Goal: Information Seeking & Learning: Understand process/instructions

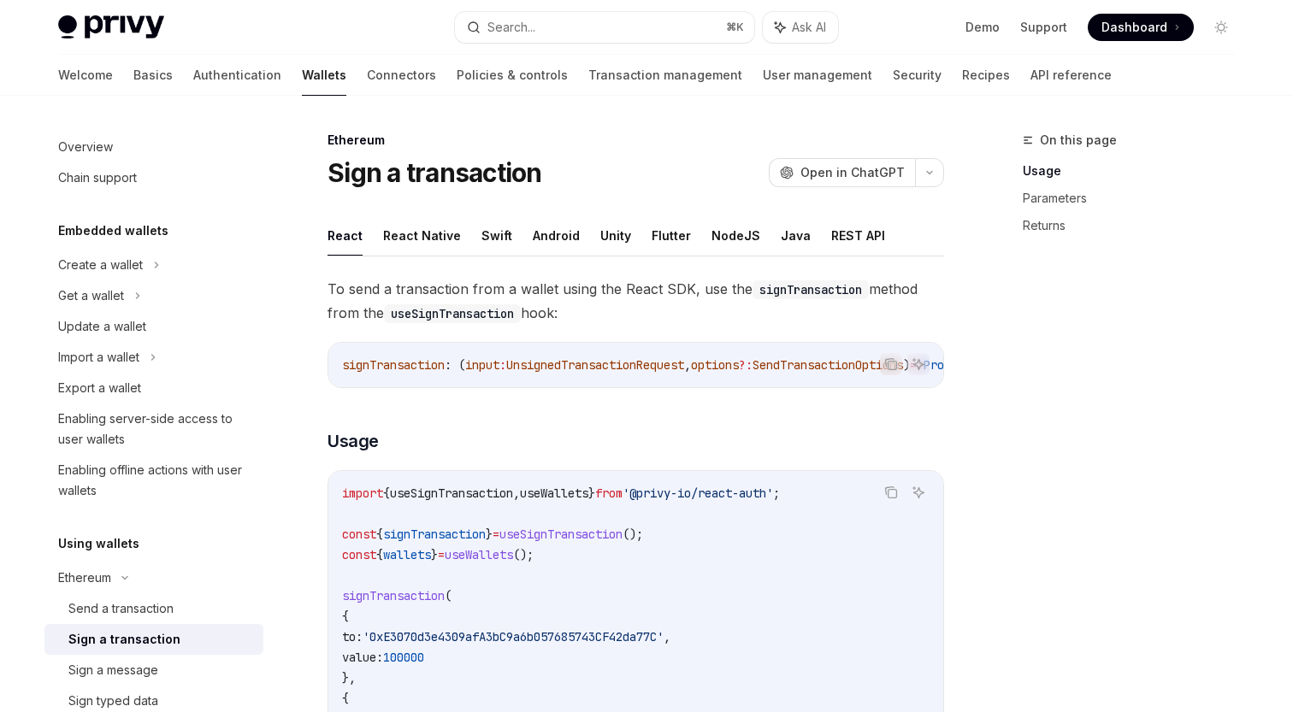
click at [547, 237] on button "Android" at bounding box center [556, 235] width 47 height 40
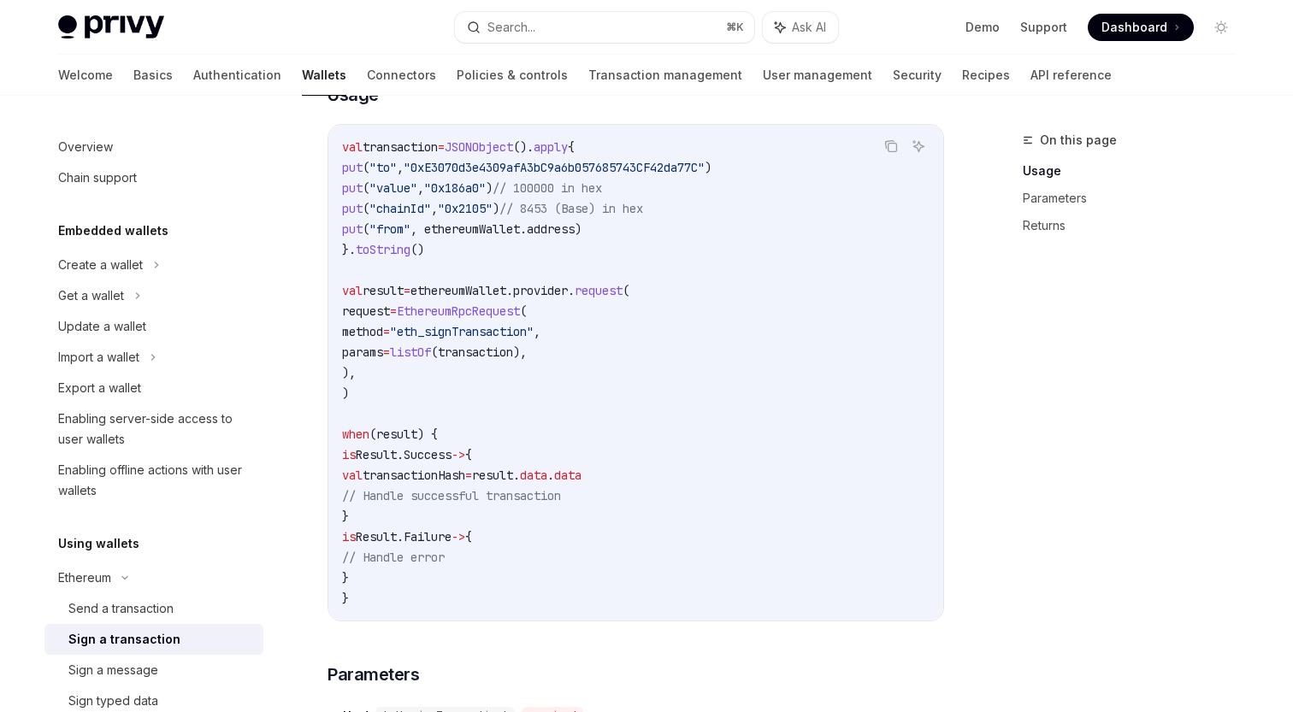
scroll to position [339, 0]
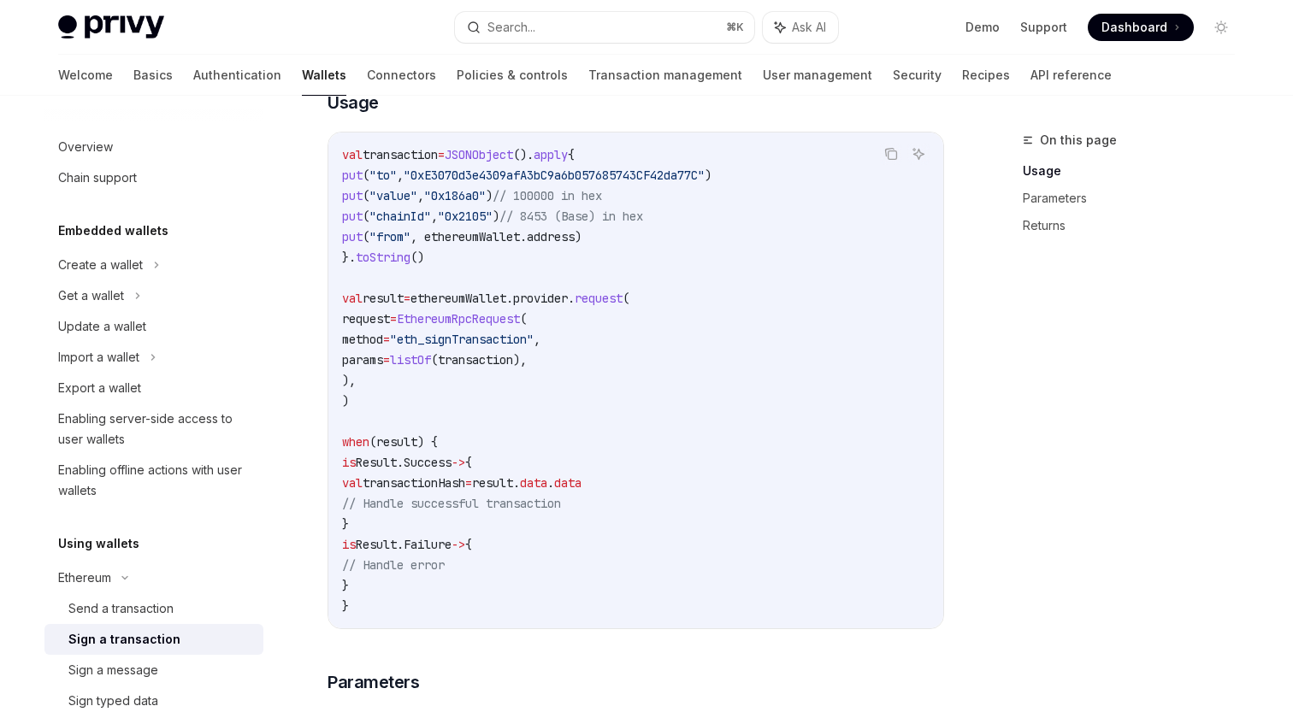
click at [493, 406] on code "val transaction = JSONObject (). apply { put ( "to" , "0xE3070d3e4309afA3bC9a6b…" at bounding box center [635, 381] width 587 height 472
click at [527, 356] on span "(transaction)," at bounding box center [479, 359] width 96 height 15
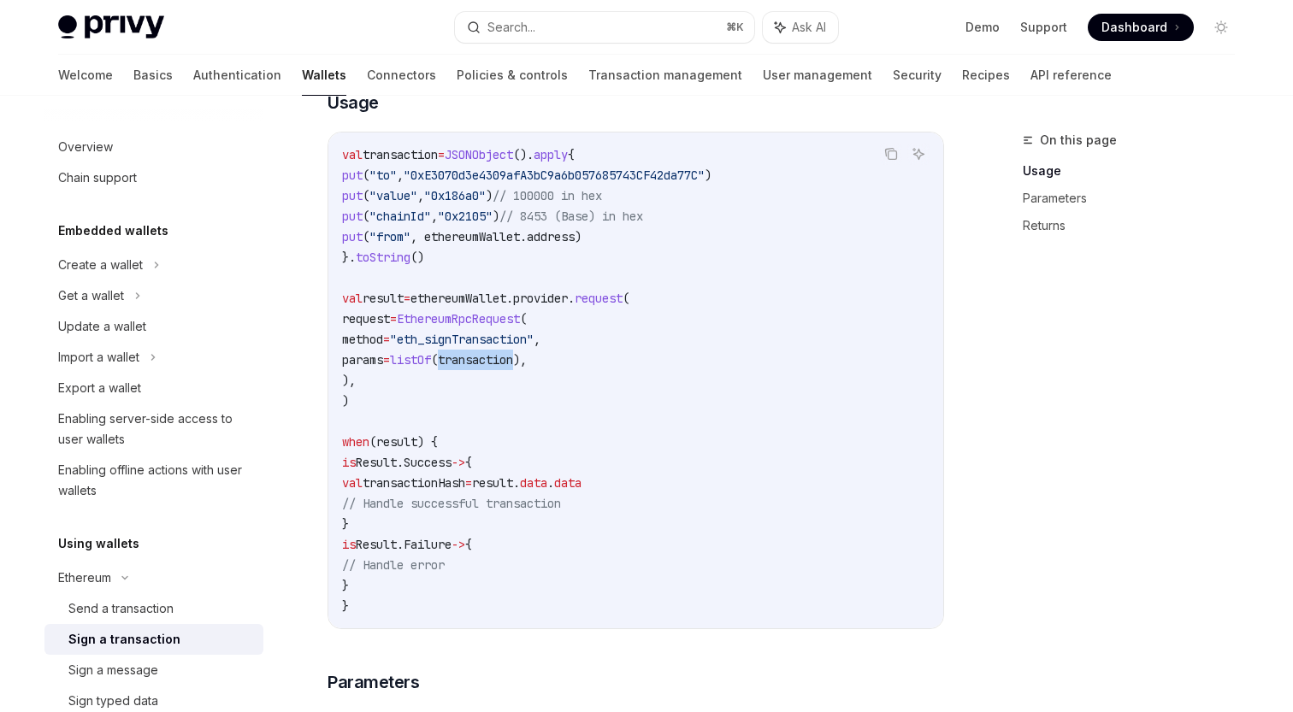
click at [527, 356] on span "(transaction)," at bounding box center [479, 359] width 96 height 15
click at [546, 280] on code "val transaction = JSONObject (). apply { put ( "to" , "0xE3070d3e4309afA3bC9a6b…" at bounding box center [635, 381] width 587 height 472
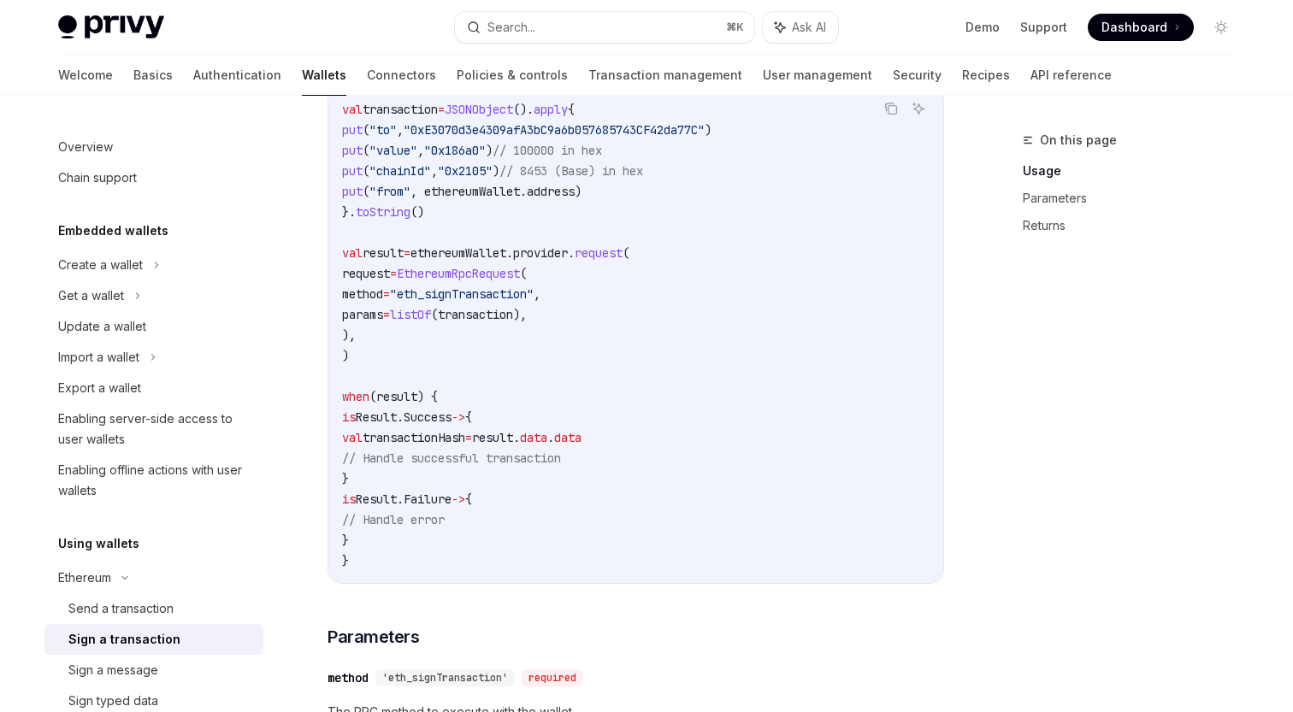
scroll to position [371, 0]
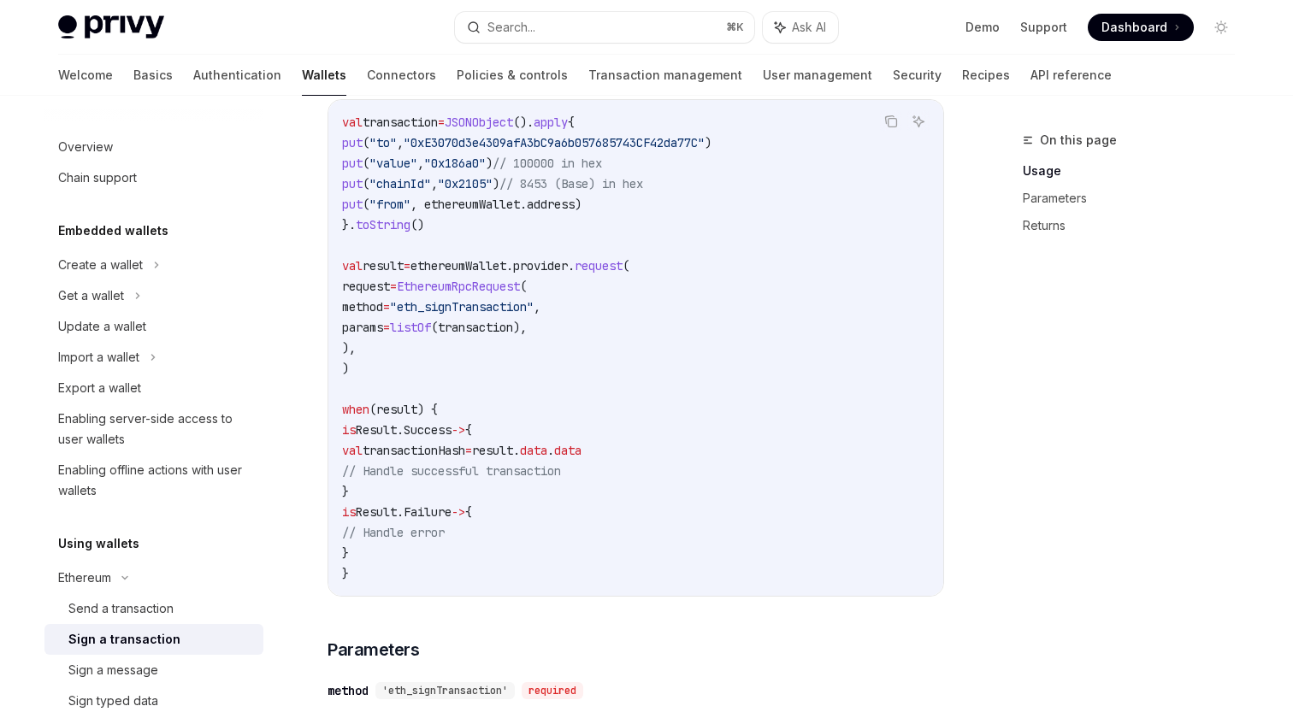
click at [513, 173] on code "val transaction = JSONObject (). apply { put ( "to" , "0xE3070d3e4309afA3bC9a6b…" at bounding box center [635, 348] width 587 height 472
click at [619, 173] on code "val transaction = JSONObject (). apply { put ( "to" , "0xE3070d3e4309afA3bC9a6b…" at bounding box center [635, 348] width 587 height 472
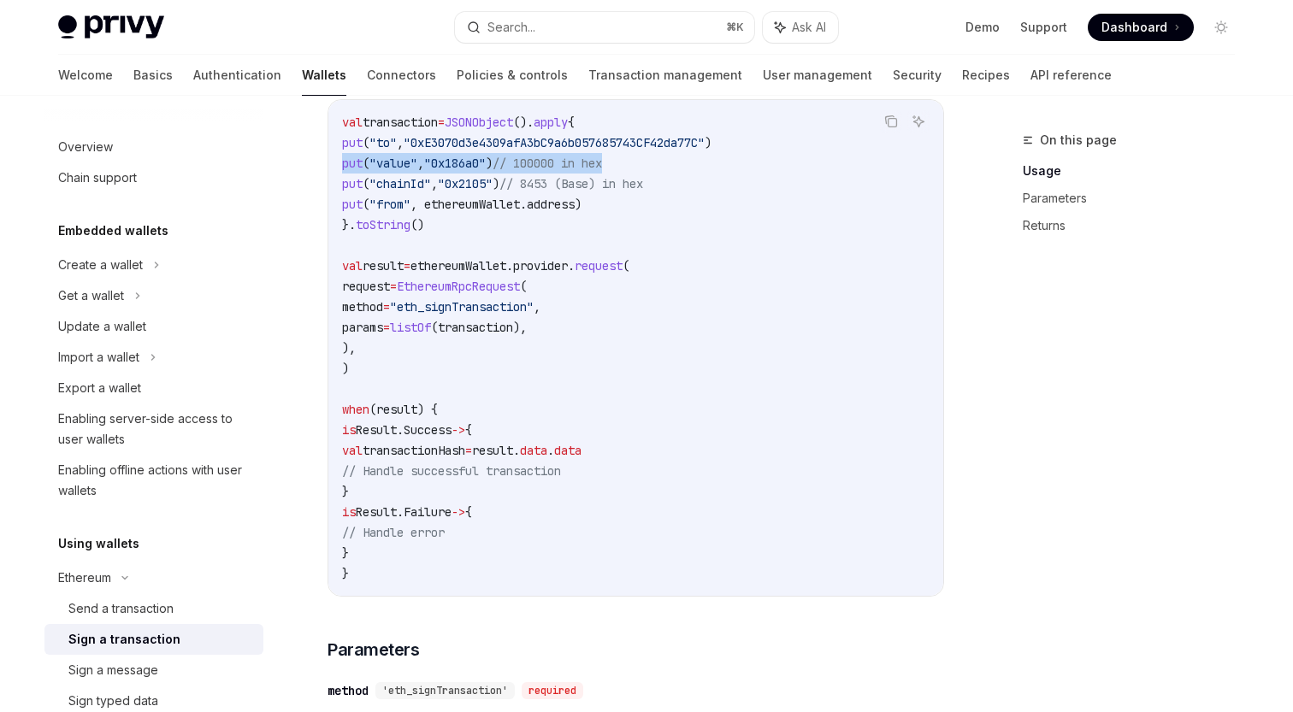
click at [522, 340] on code "val transaction = JSONObject (). apply { put ( "to" , "0xE3070d3e4309afA3bC9a6b…" at bounding box center [635, 348] width 587 height 472
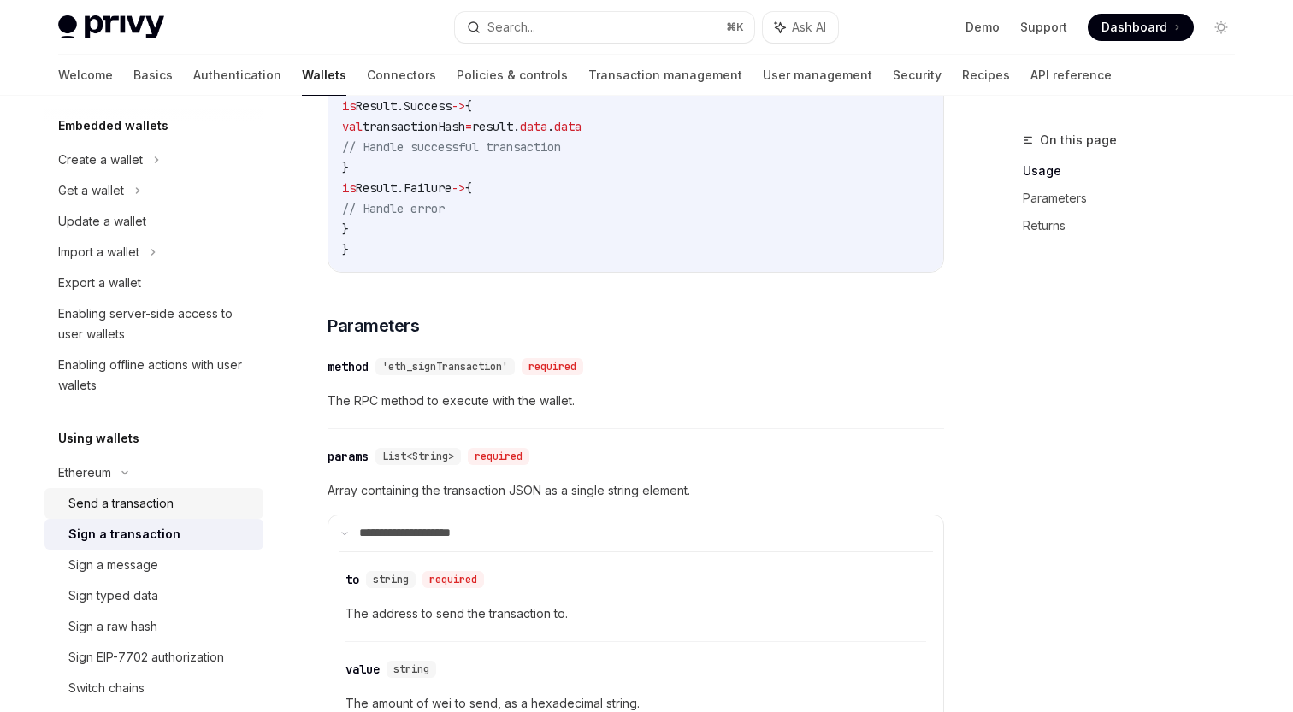
scroll to position [108, 0]
click at [125, 563] on div "Sign a message" at bounding box center [113, 562] width 90 height 21
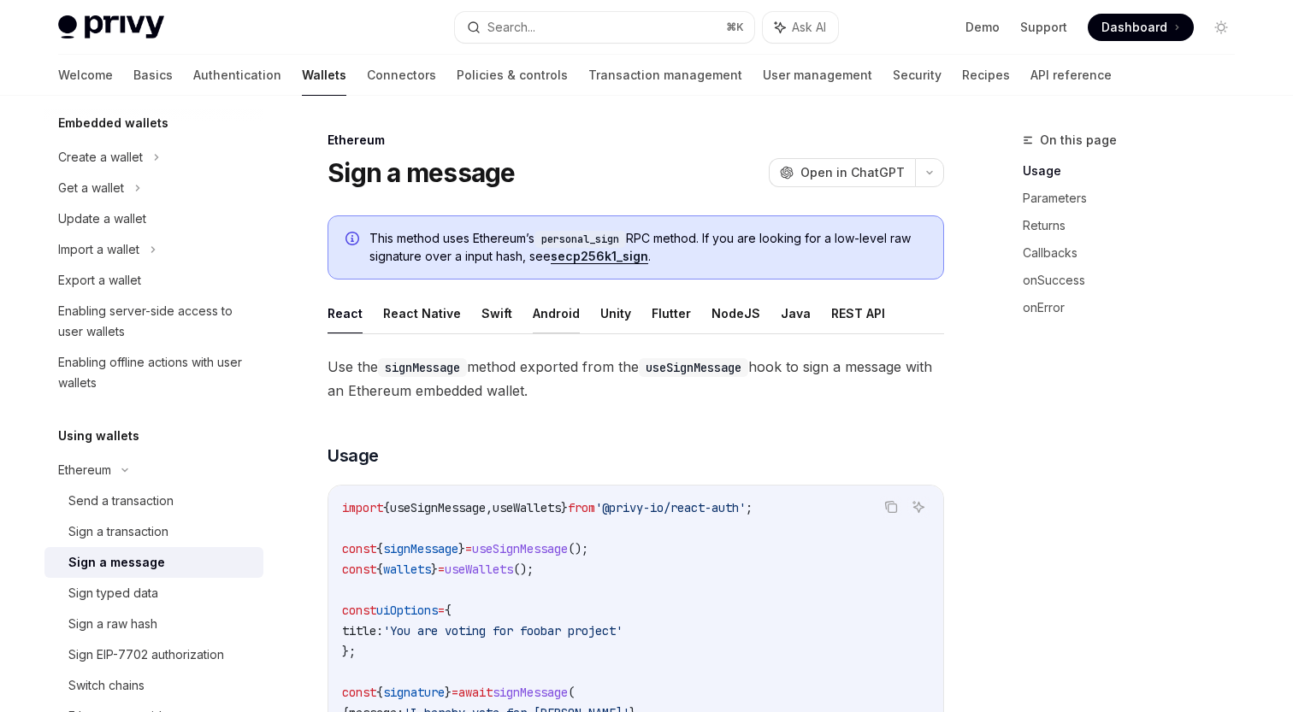
click at [563, 316] on button "Android" at bounding box center [556, 313] width 47 height 40
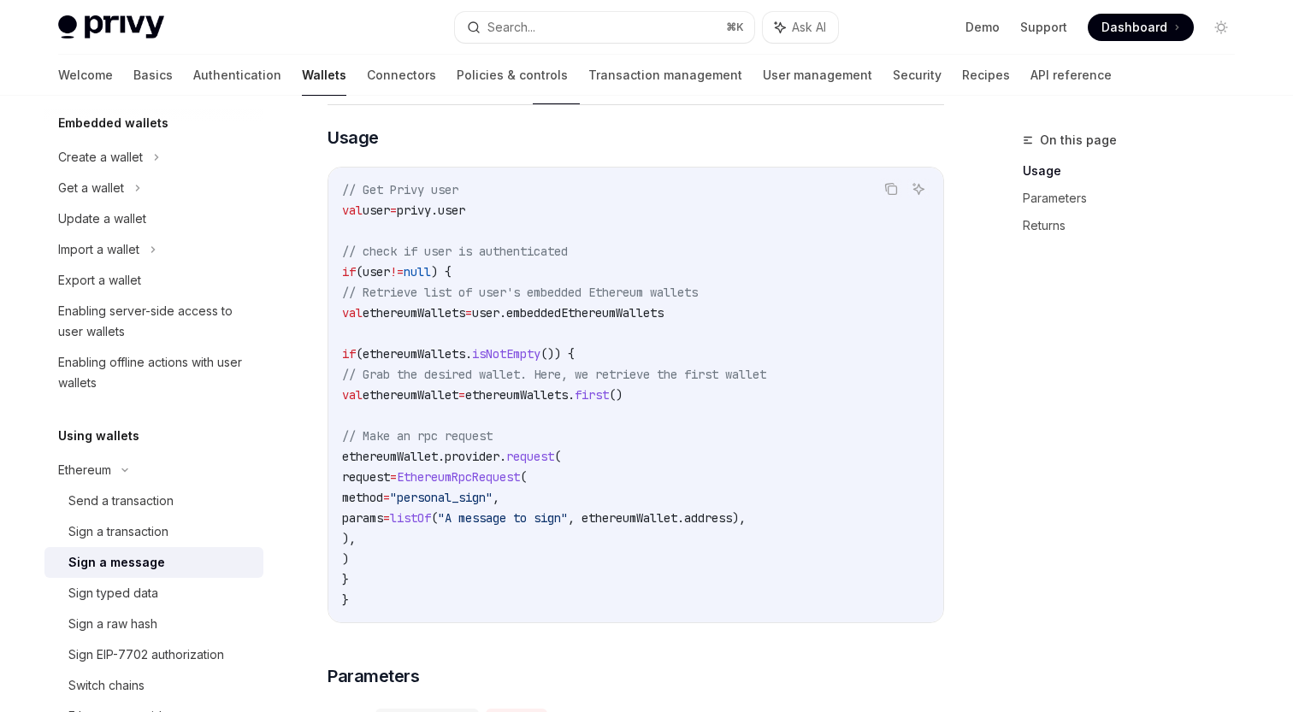
scroll to position [323, 0]
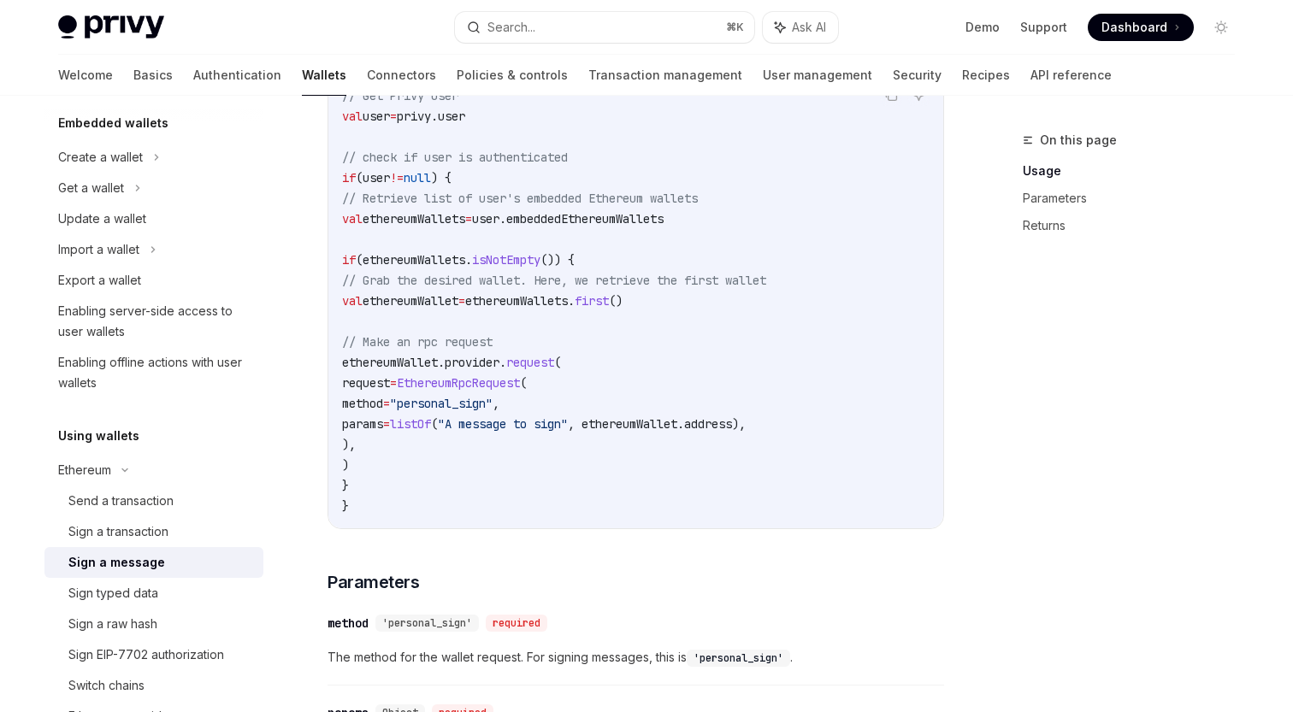
click at [568, 424] on span ""A message to sign"" at bounding box center [503, 423] width 130 height 15
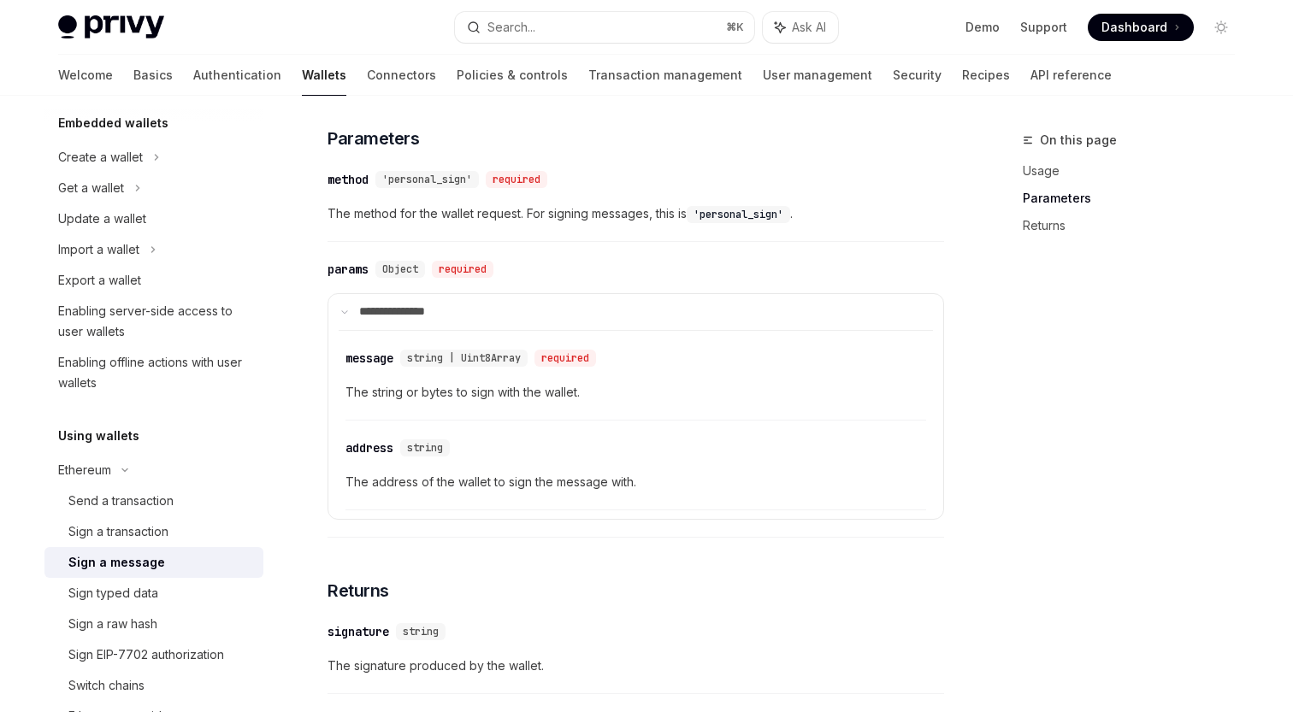
scroll to position [766, 0]
click at [404, 180] on span "'personal_sign'" at bounding box center [427, 181] width 90 height 14
click at [496, 213] on span "The method for the wallet request. For signing messages, this is 'personal_sign…" at bounding box center [635, 214] width 616 height 21
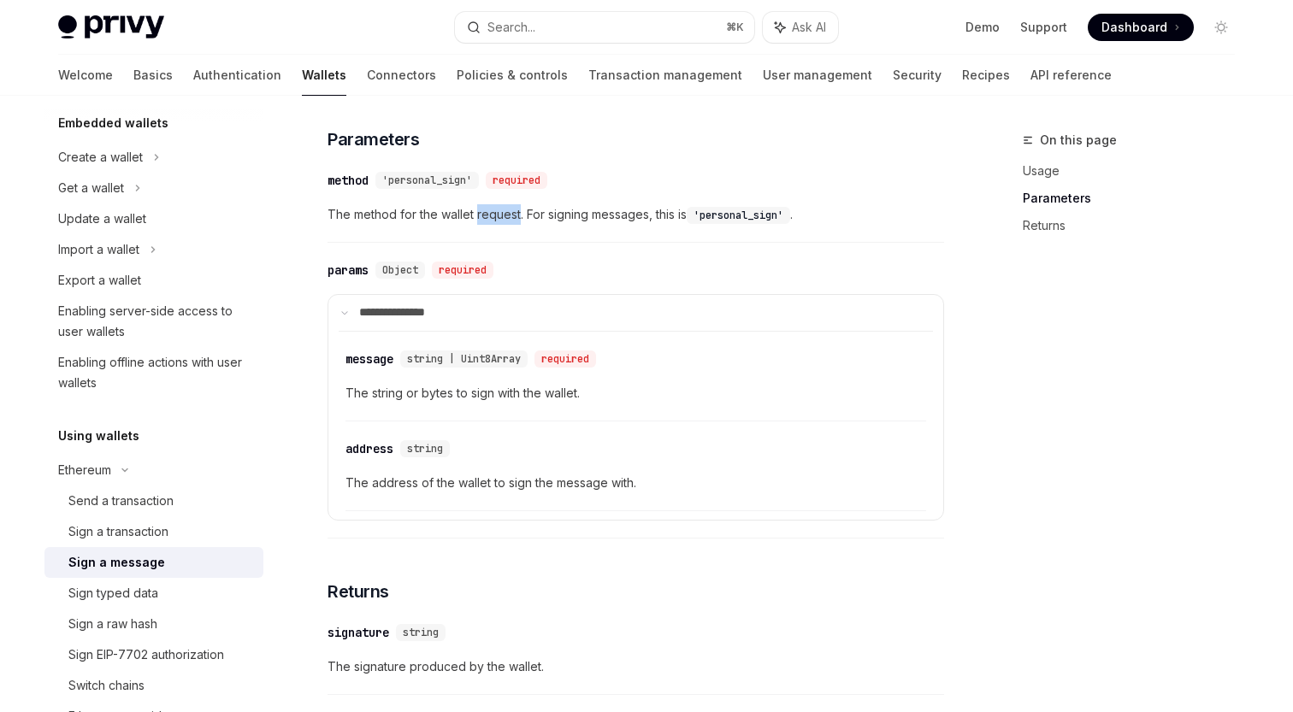
click at [496, 213] on span "The method for the wallet request. For signing messages, this is 'personal_sign…" at bounding box center [635, 214] width 616 height 21
click at [631, 506] on div "​ address string The address of the wallet to sign the message with." at bounding box center [635, 470] width 581 height 81
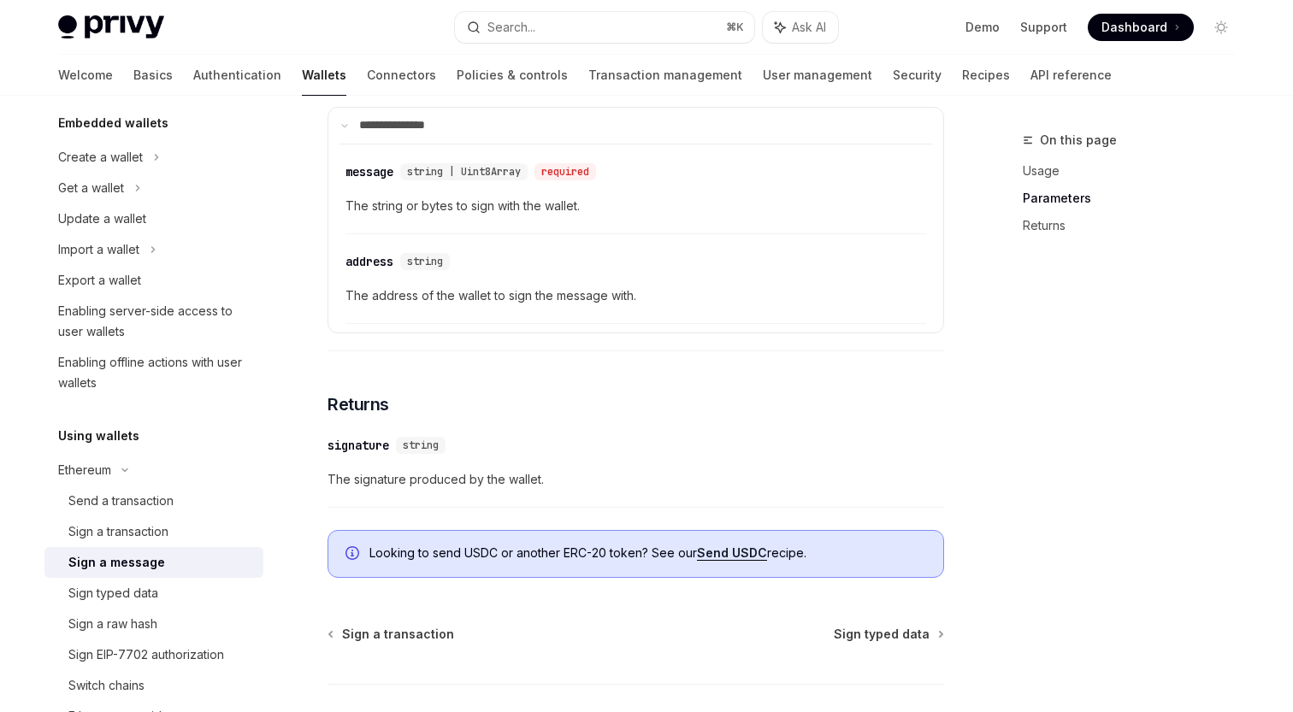
scroll to position [1018, 0]
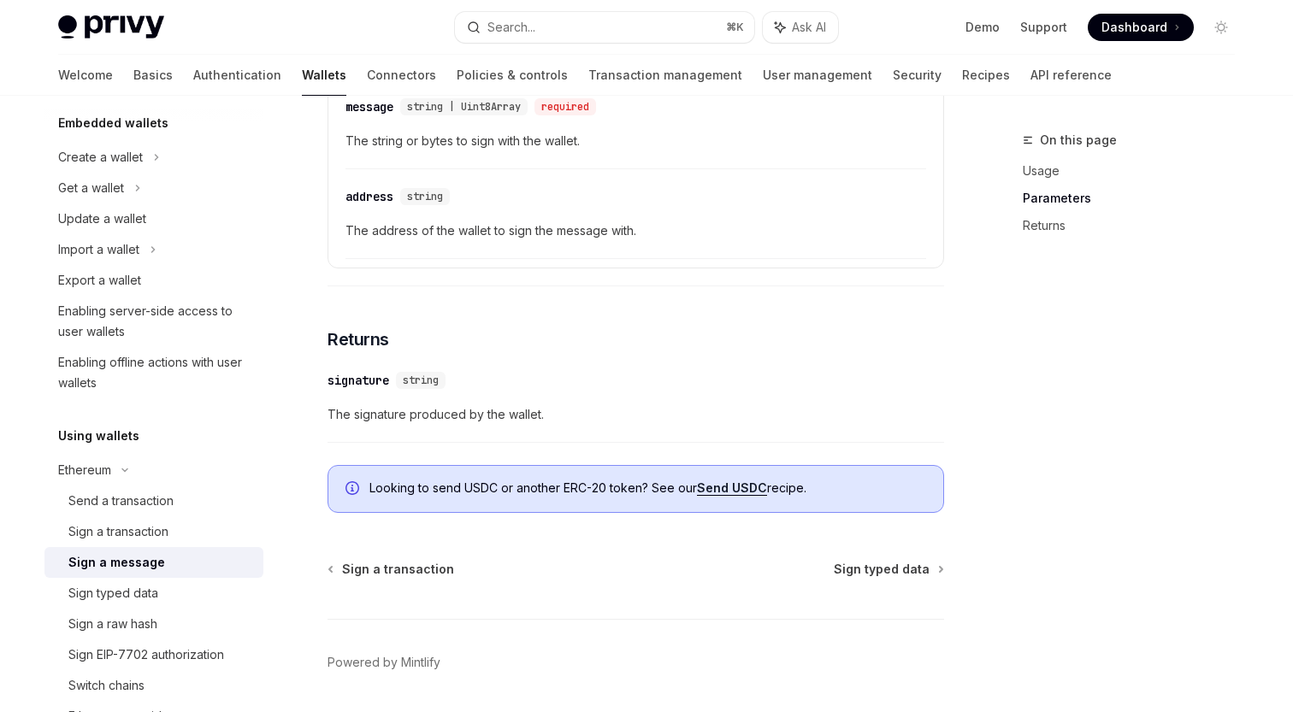
click at [747, 492] on link "Send USDC" at bounding box center [732, 488] width 70 height 15
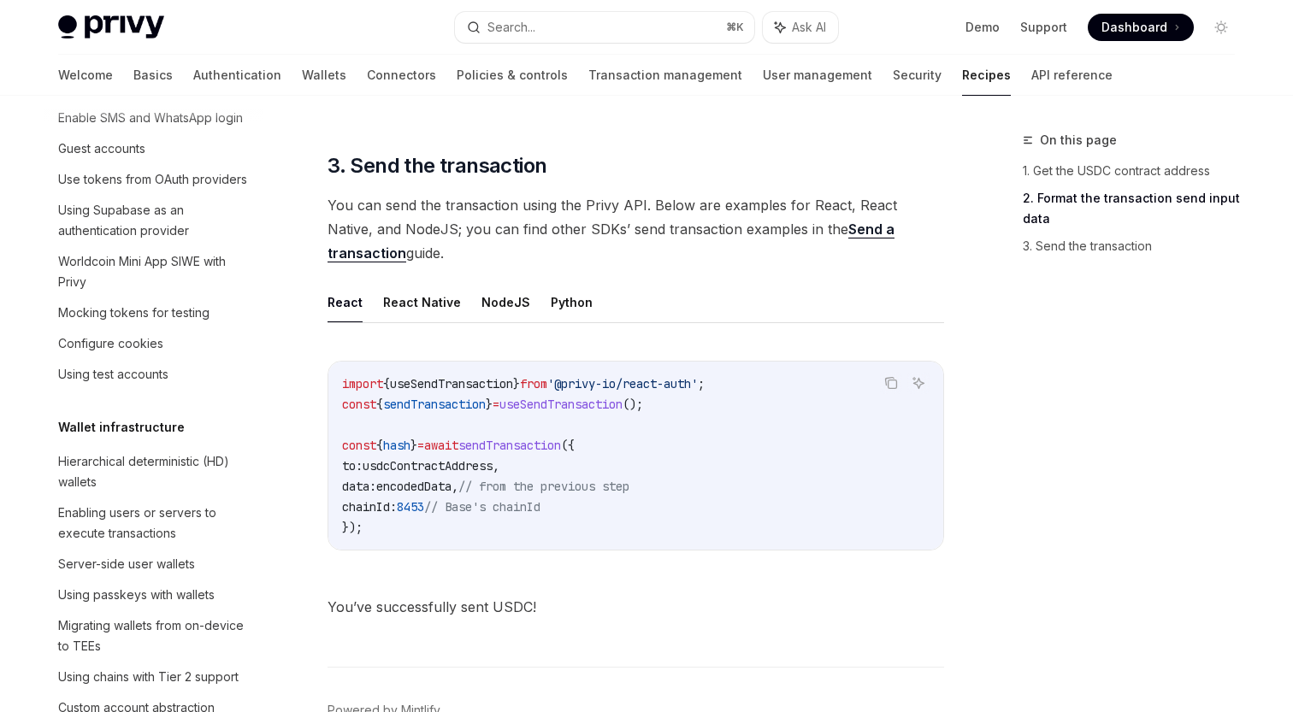
scroll to position [1324, 0]
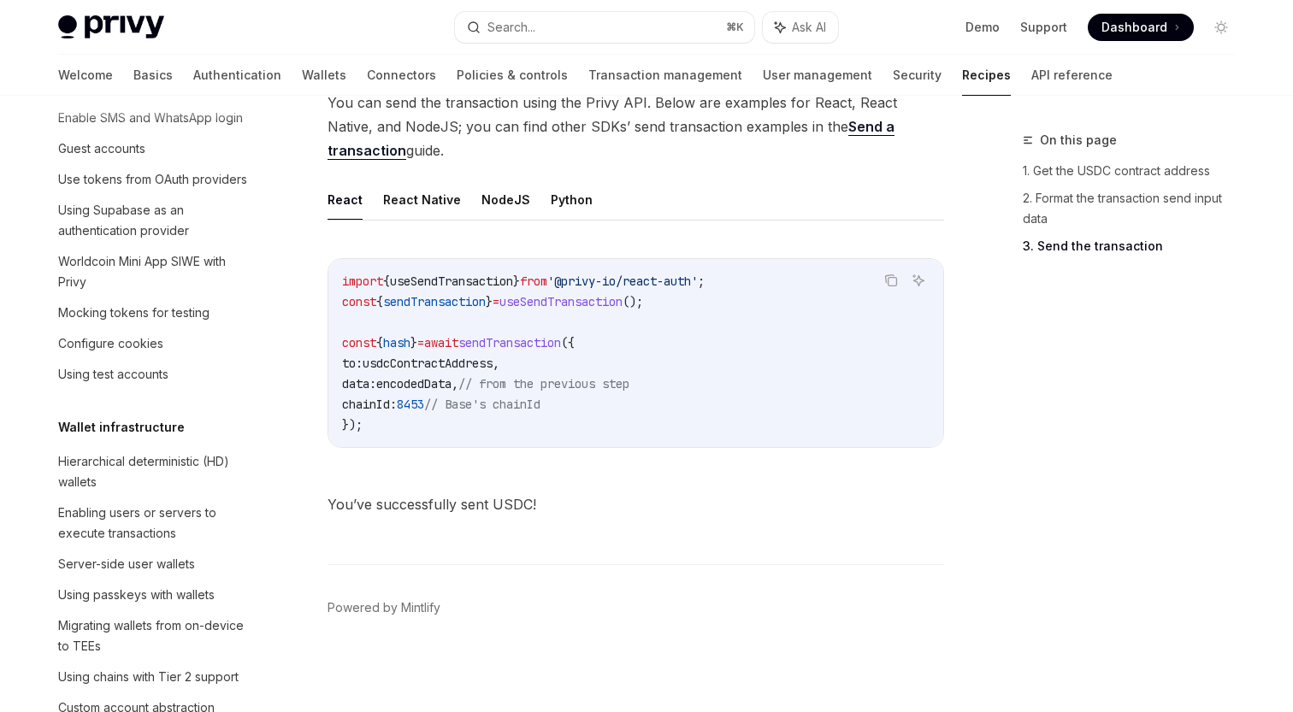
click at [561, 338] on span "sendTransaction" at bounding box center [509, 342] width 103 height 15
click at [498, 425] on code "import { useSendTransaction } from '@privy-io/react-auth' ; const { sendTransac…" at bounding box center [635, 353] width 587 height 164
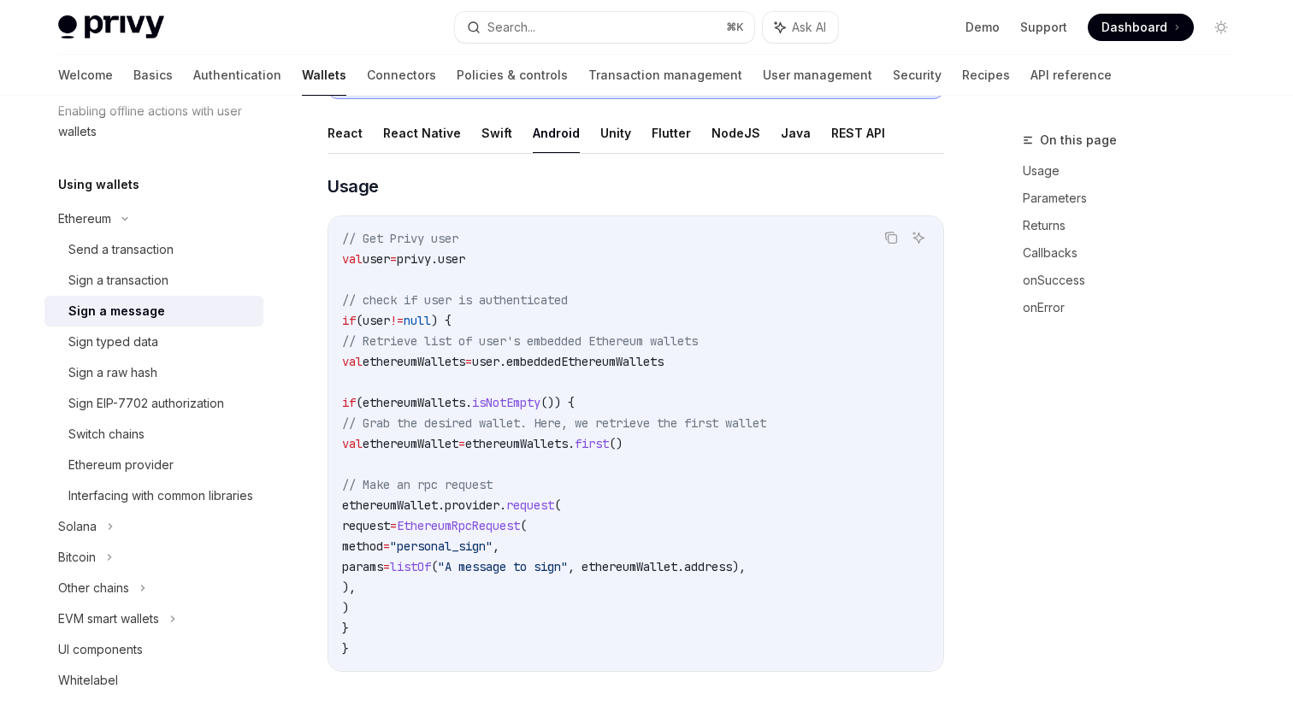
scroll to position [360, 0]
click at [155, 381] on div "Sign a raw hash" at bounding box center [112, 372] width 89 height 21
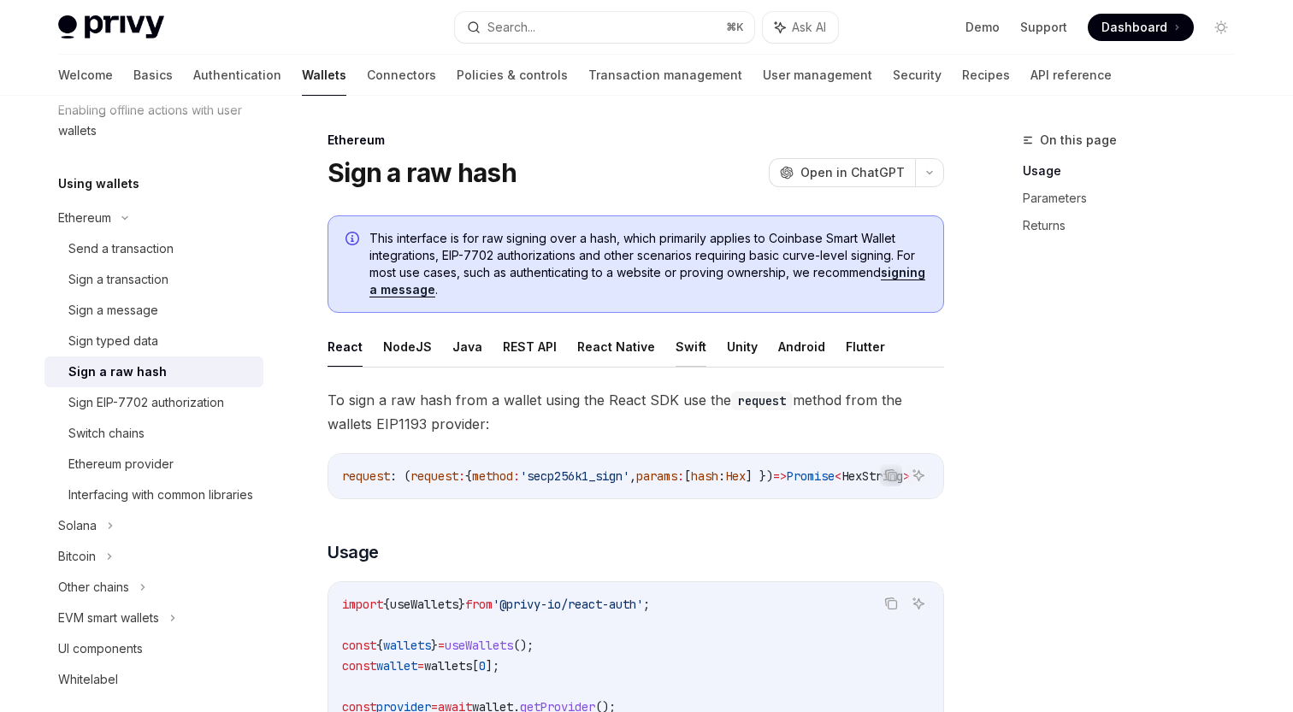
click at [675, 359] on button "Swift" at bounding box center [690, 347] width 31 height 40
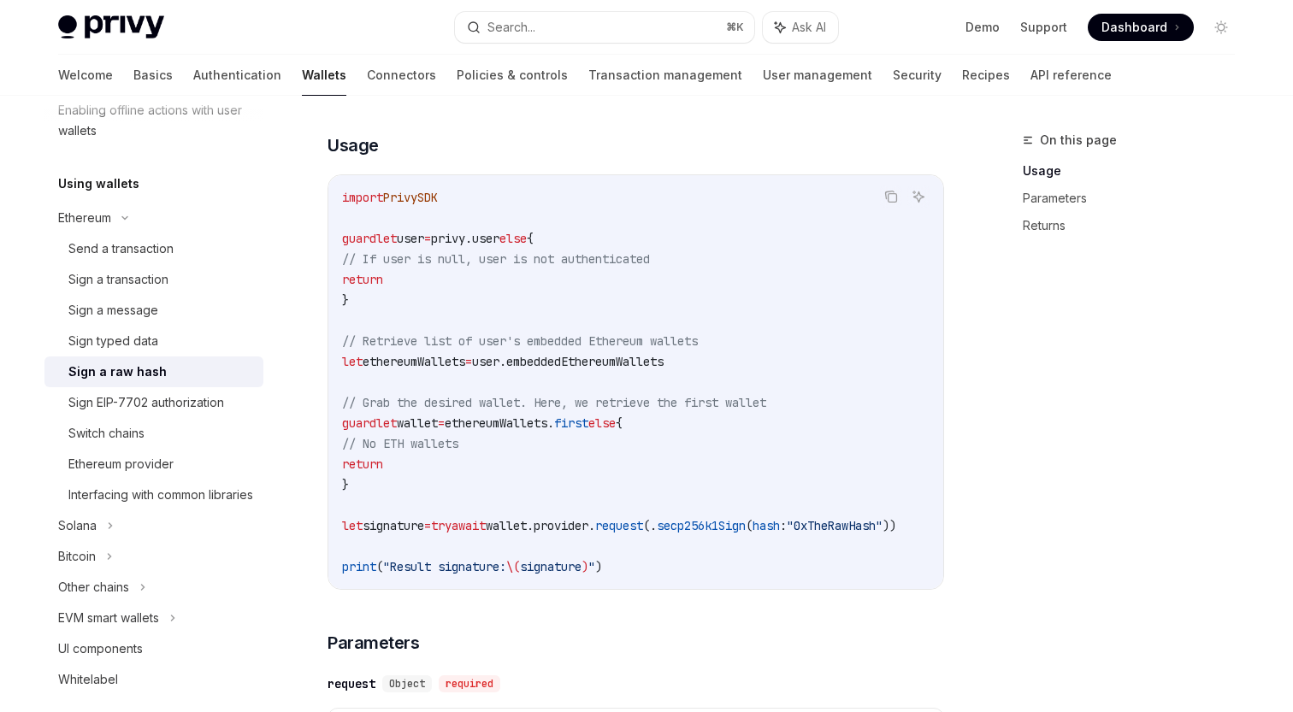
scroll to position [316, 0]
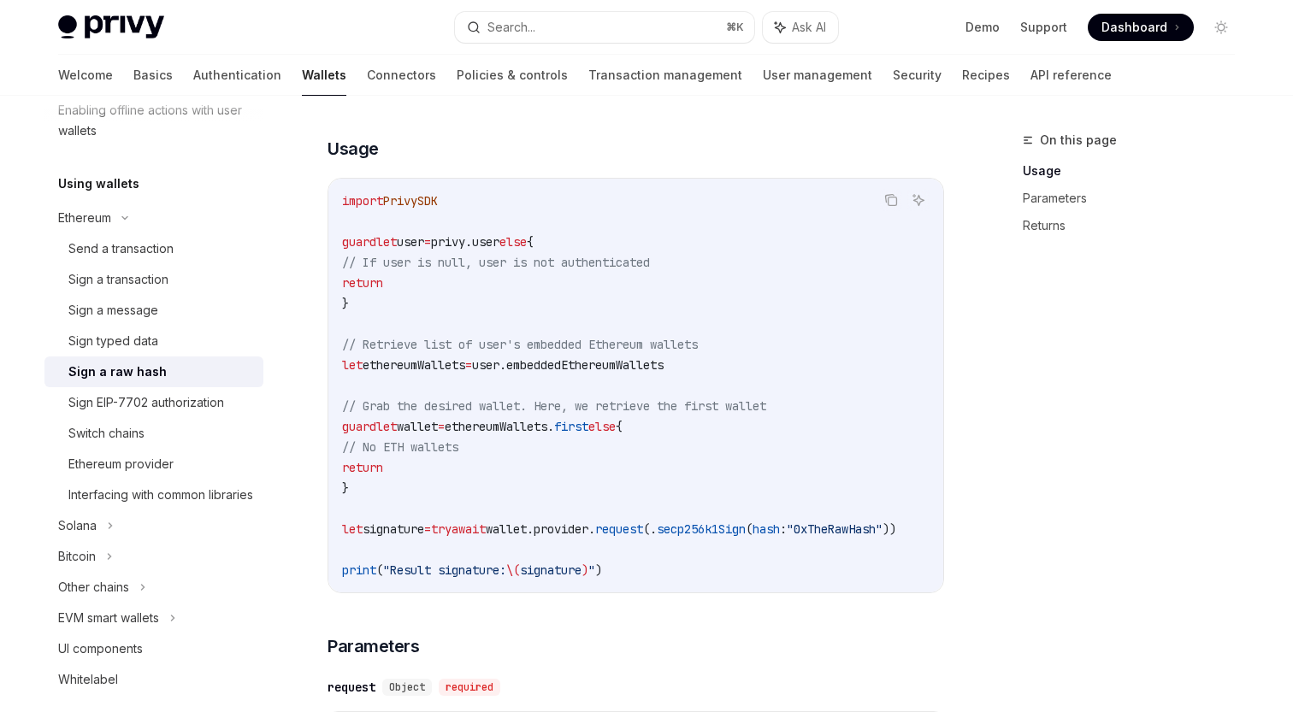
click at [589, 401] on span "// Grab the desired wallet. Here, we retrieve the first wallet" at bounding box center [554, 405] width 424 height 15
click at [574, 313] on code "import PrivySDK guard let user = privy.user else { // If user is null, user is …" at bounding box center [639, 386] width 595 height 390
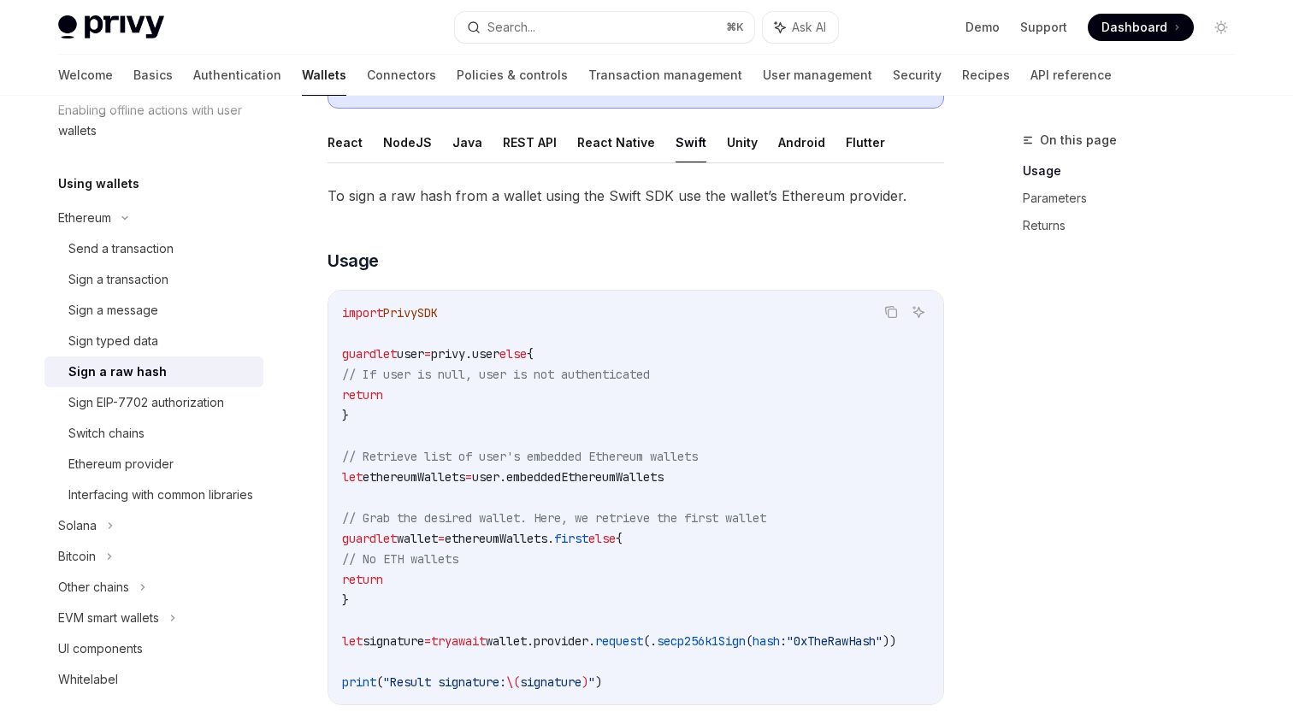
scroll to position [188, 0]
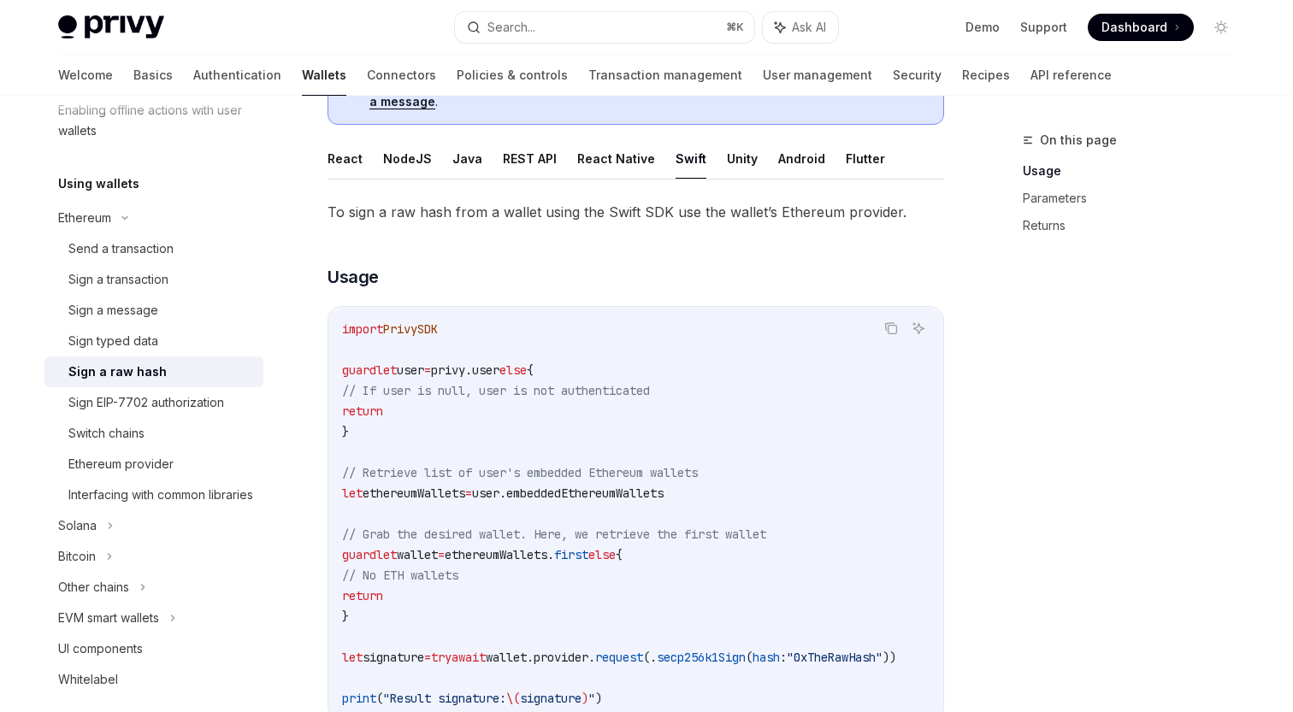
click at [763, 156] on ul "React NodeJS Java REST API React Native Swift Unity Android Flutter" at bounding box center [635, 159] width 616 height 41
click at [787, 164] on button "Android" at bounding box center [801, 159] width 47 height 40
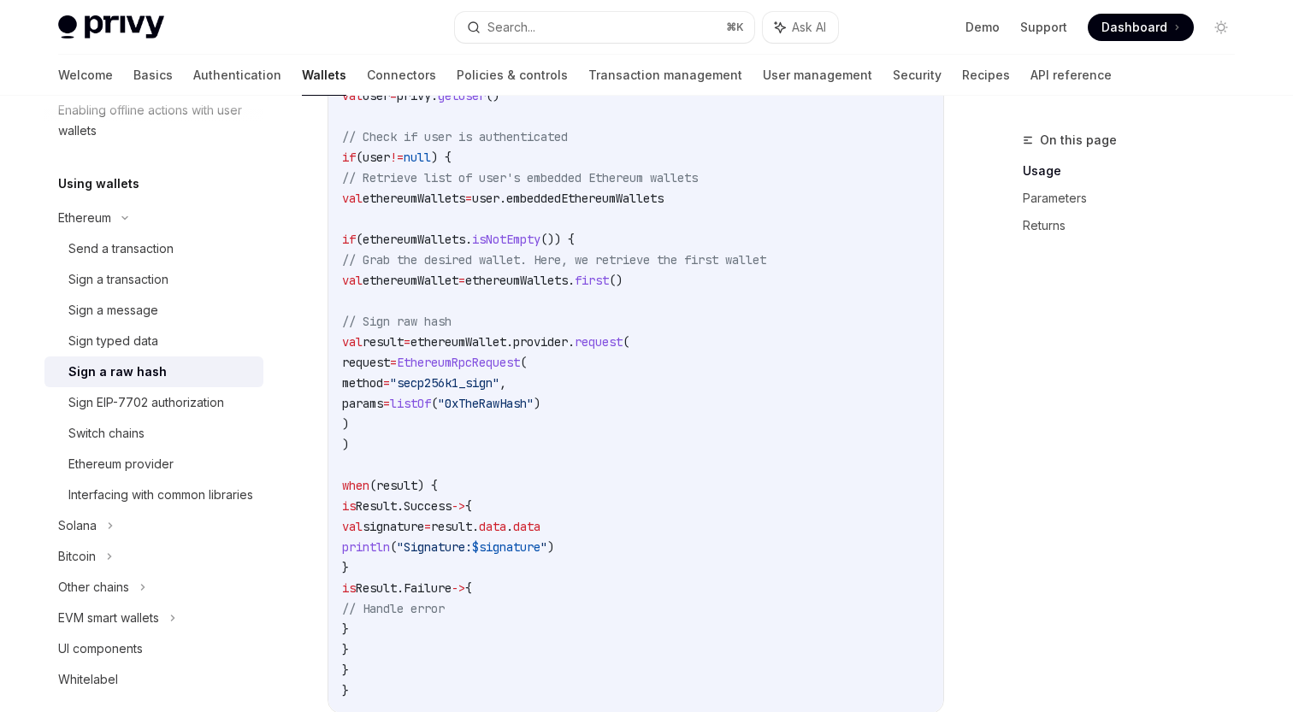
scroll to position [441, 0]
click at [499, 384] on span ""secp256k1_sign"" at bounding box center [444, 383] width 109 height 15
click at [534, 404] on span ""0xTheRawHash"" at bounding box center [486, 404] width 96 height 15
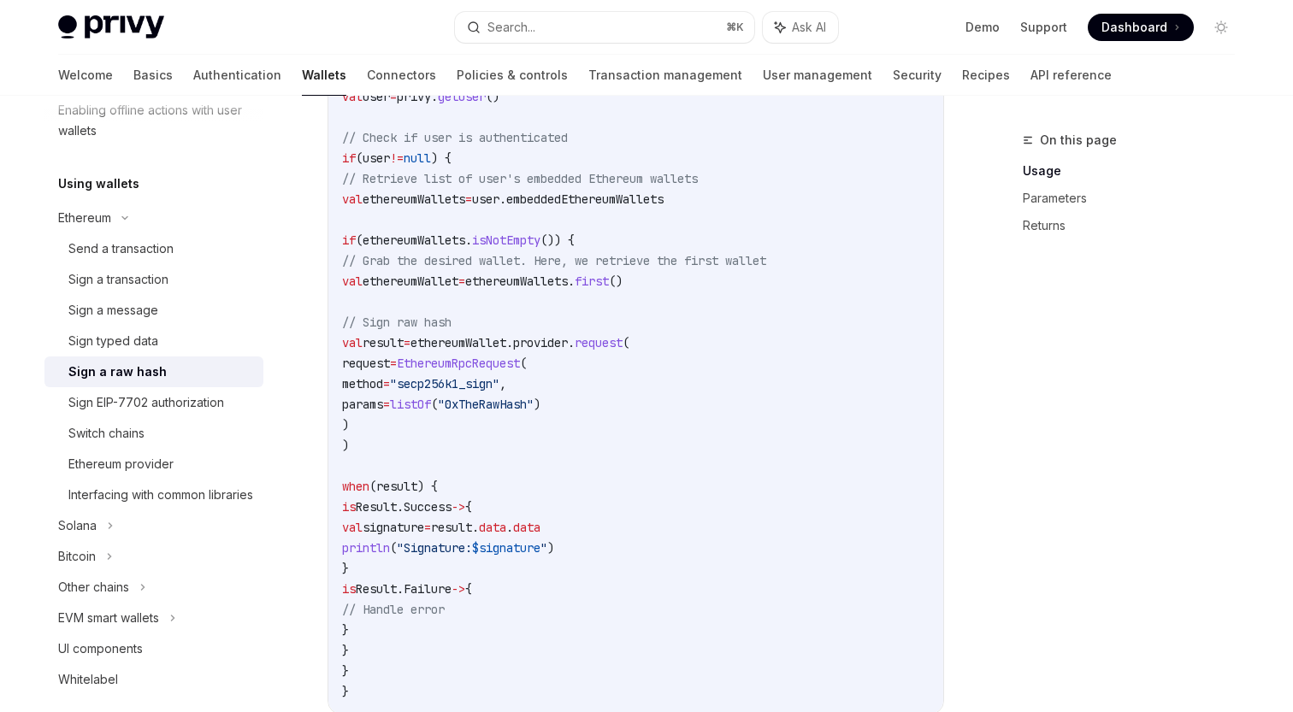
click at [534, 404] on span ""0xTheRawHash"" at bounding box center [486, 404] width 96 height 15
click at [499, 382] on span ""secp256k1_sign"" at bounding box center [444, 383] width 109 height 15
click at [520, 364] on span "EthereumRpcRequest" at bounding box center [458, 363] width 123 height 15
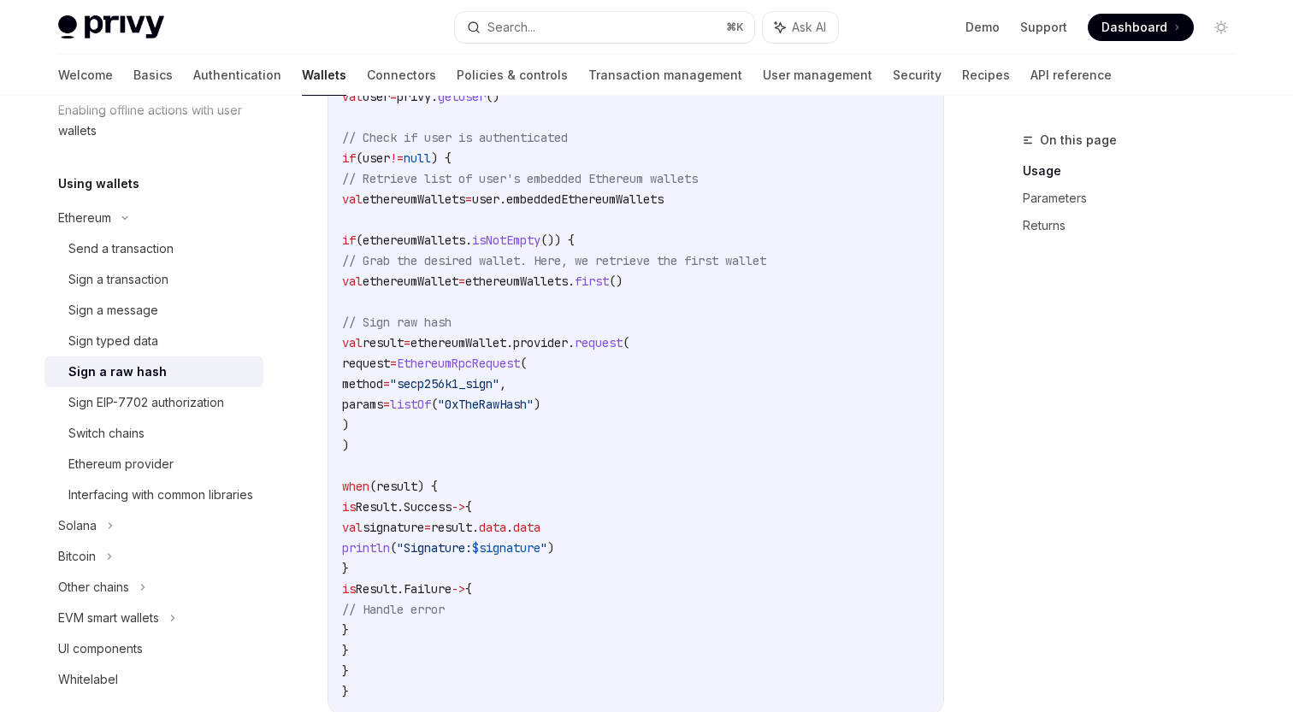
click at [520, 364] on span "EthereumRpcRequest" at bounding box center [458, 363] width 123 height 15
click at [508, 496] on code "// Get Privy user val user = privy. getUser () // Check if user is authenticate…" at bounding box center [635, 384] width 587 height 636
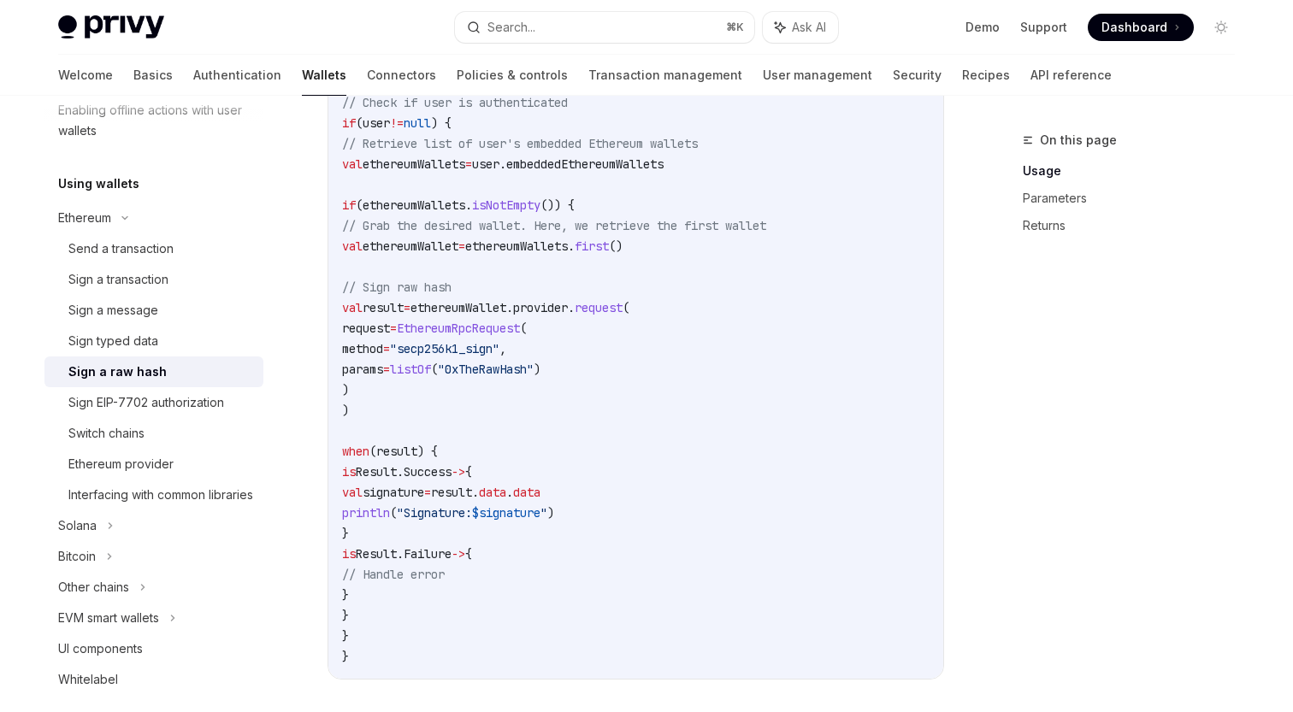
scroll to position [475, 0]
click at [158, 345] on div "Sign typed data" at bounding box center [160, 341] width 185 height 21
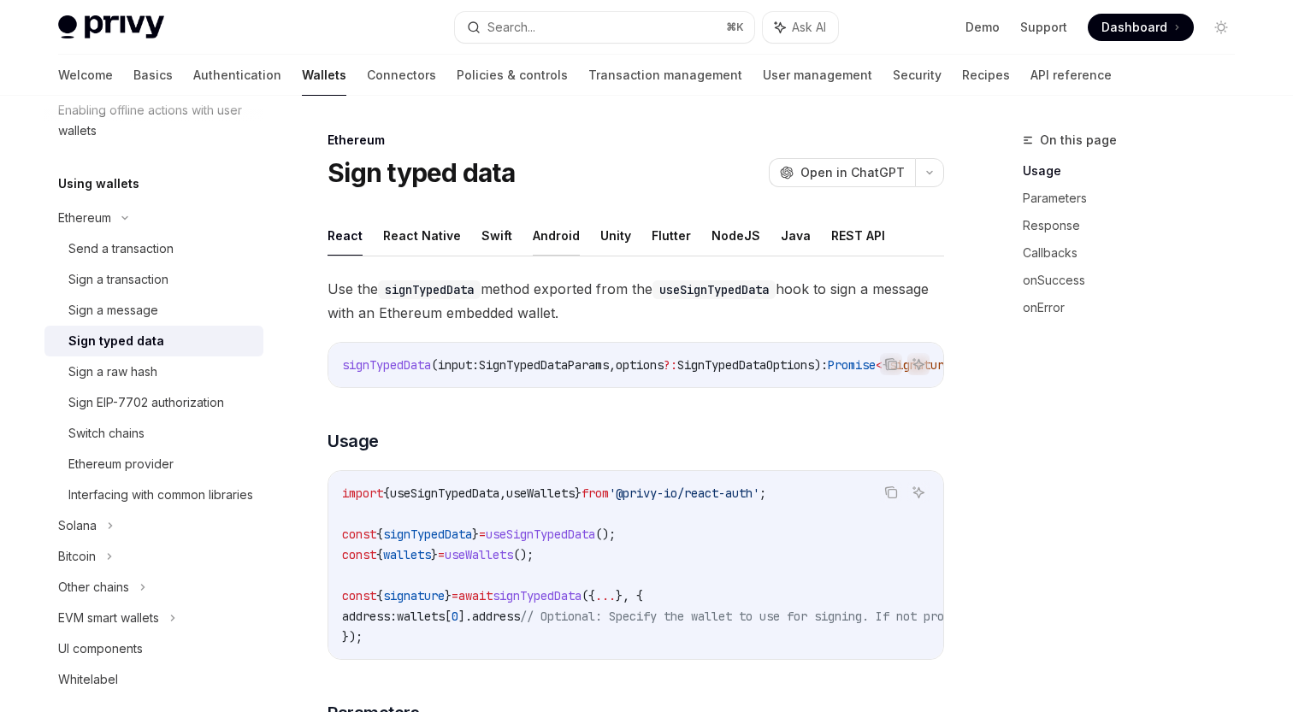
click at [550, 241] on button "Android" at bounding box center [556, 235] width 47 height 40
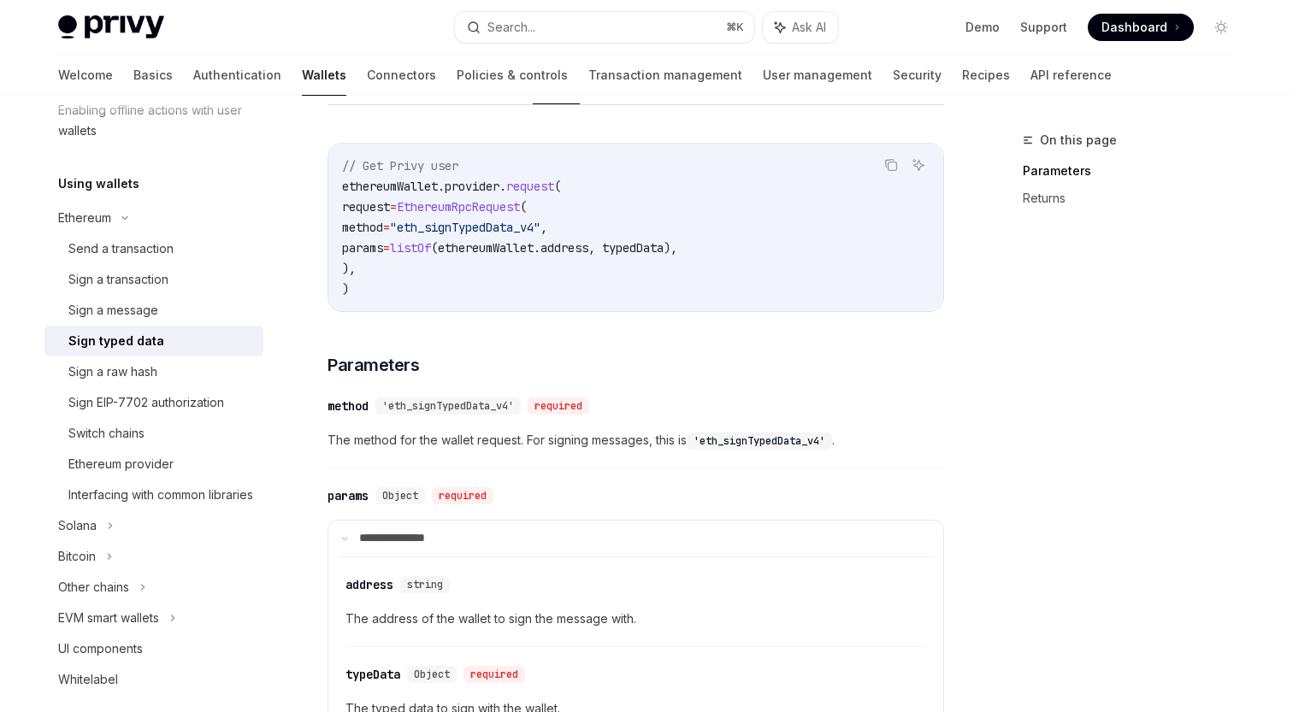
scroll to position [150, 0]
click at [510, 239] on code "// Get Privy user ethereumWallet.provider. request ( request = EthereumRpcReque…" at bounding box center [635, 229] width 587 height 144
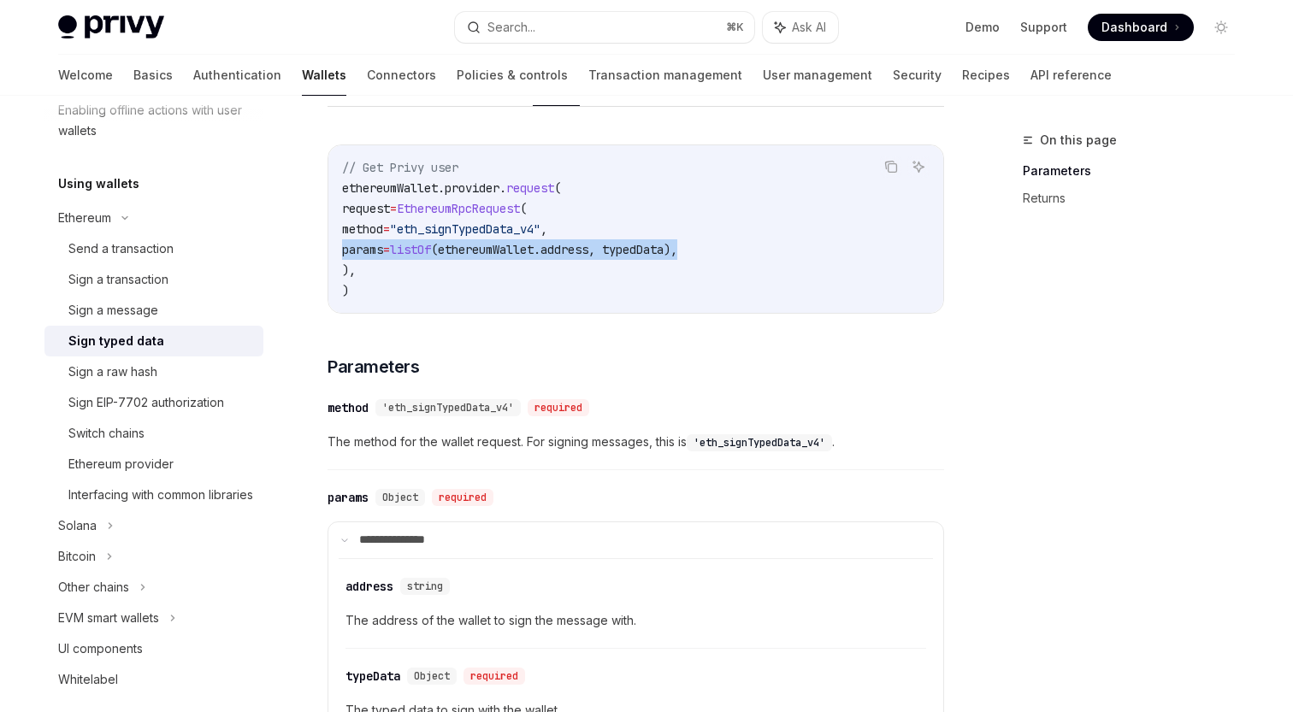
click at [510, 239] on code "// Get Privy user ethereumWallet.provider. request ( request = EthereumRpcReque…" at bounding box center [635, 229] width 587 height 144
click at [528, 241] on code "// Get Privy user ethereumWallet.provider. request ( request = EthereumRpcReque…" at bounding box center [635, 229] width 587 height 144
click at [533, 239] on code "// Get Privy user ethereumWallet.provider. request ( request = EthereumRpcReque…" at bounding box center [635, 229] width 587 height 144
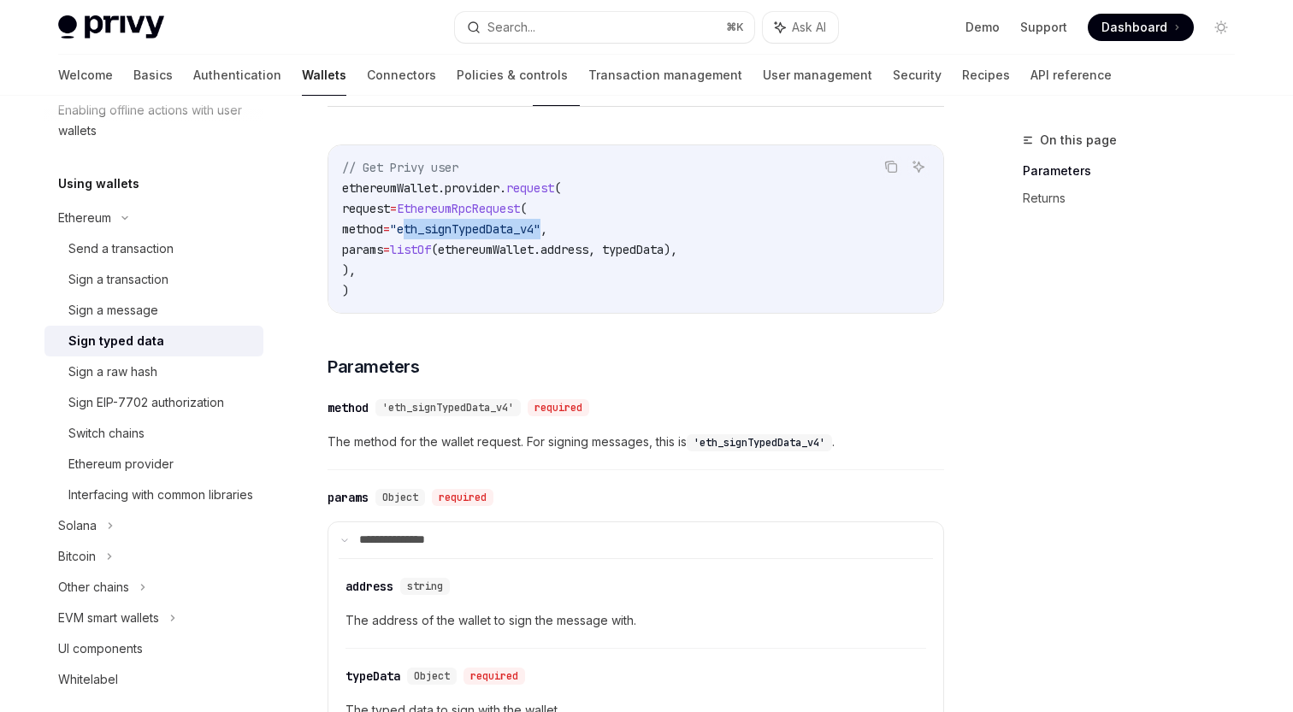
click at [431, 246] on span "listOf" at bounding box center [410, 249] width 41 height 15
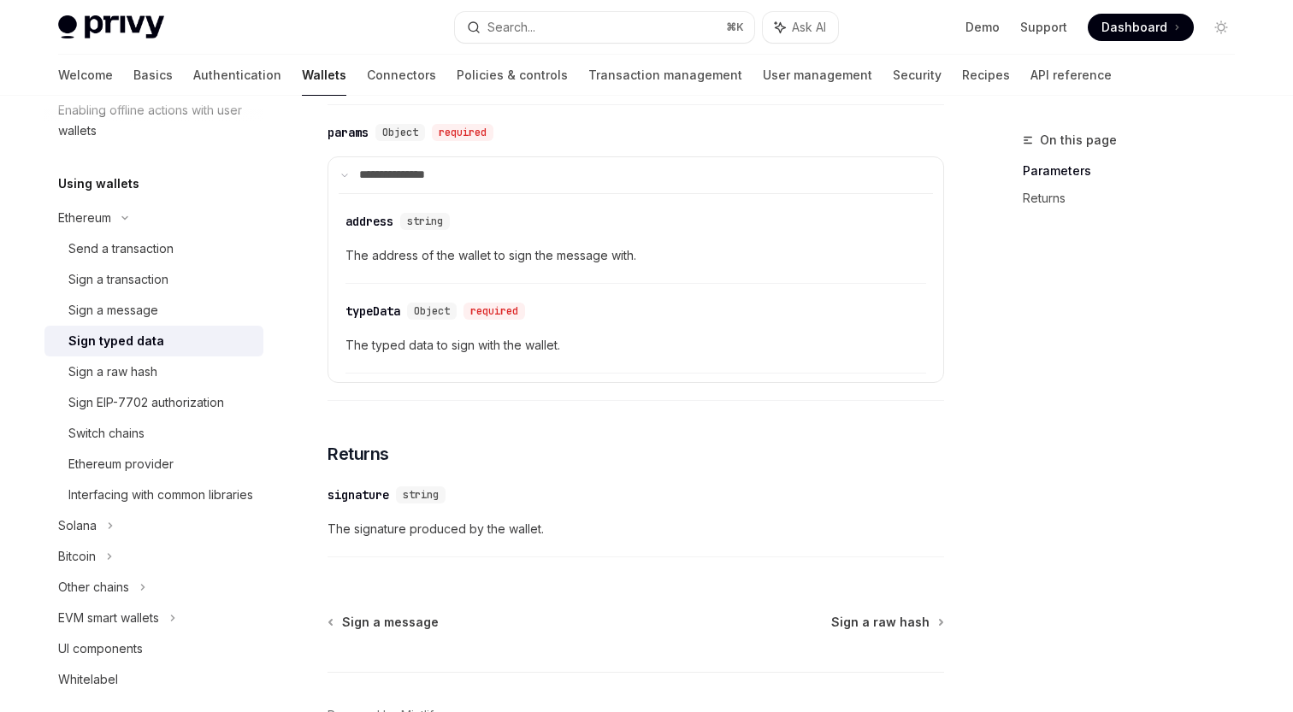
scroll to position [521, 0]
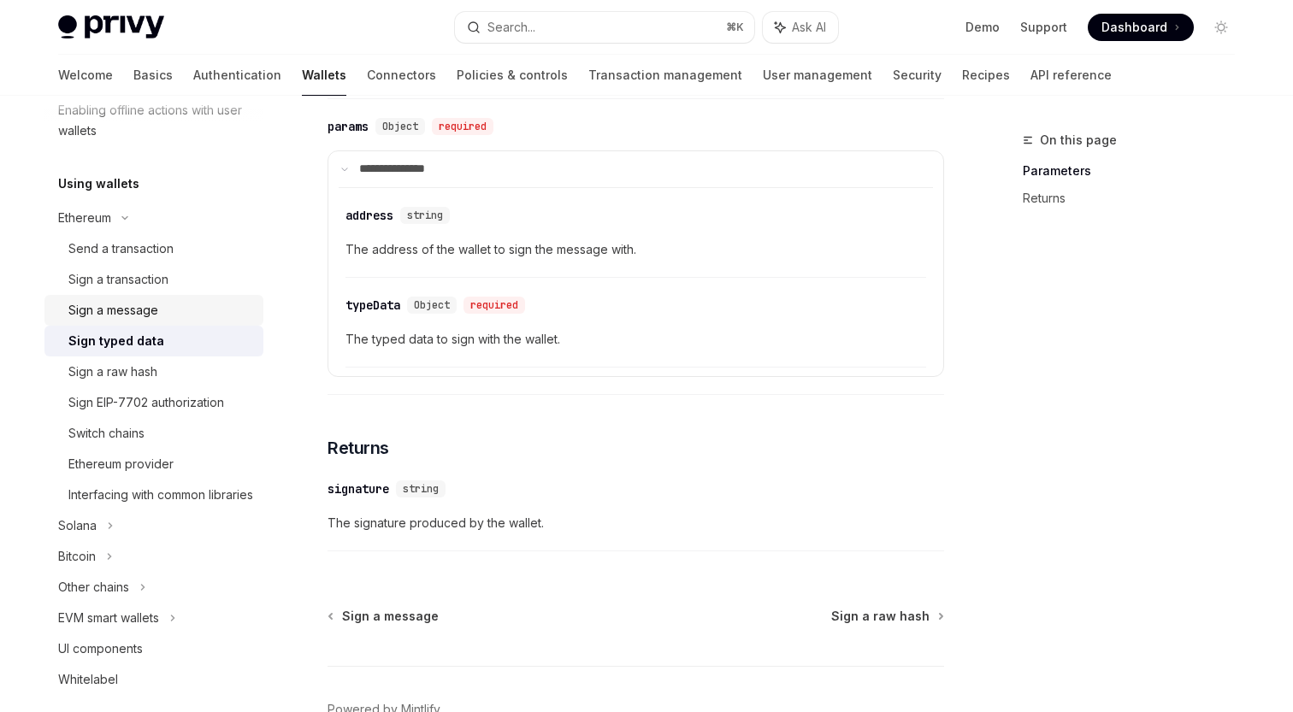
click at [162, 316] on div "Sign a message" at bounding box center [160, 310] width 185 height 21
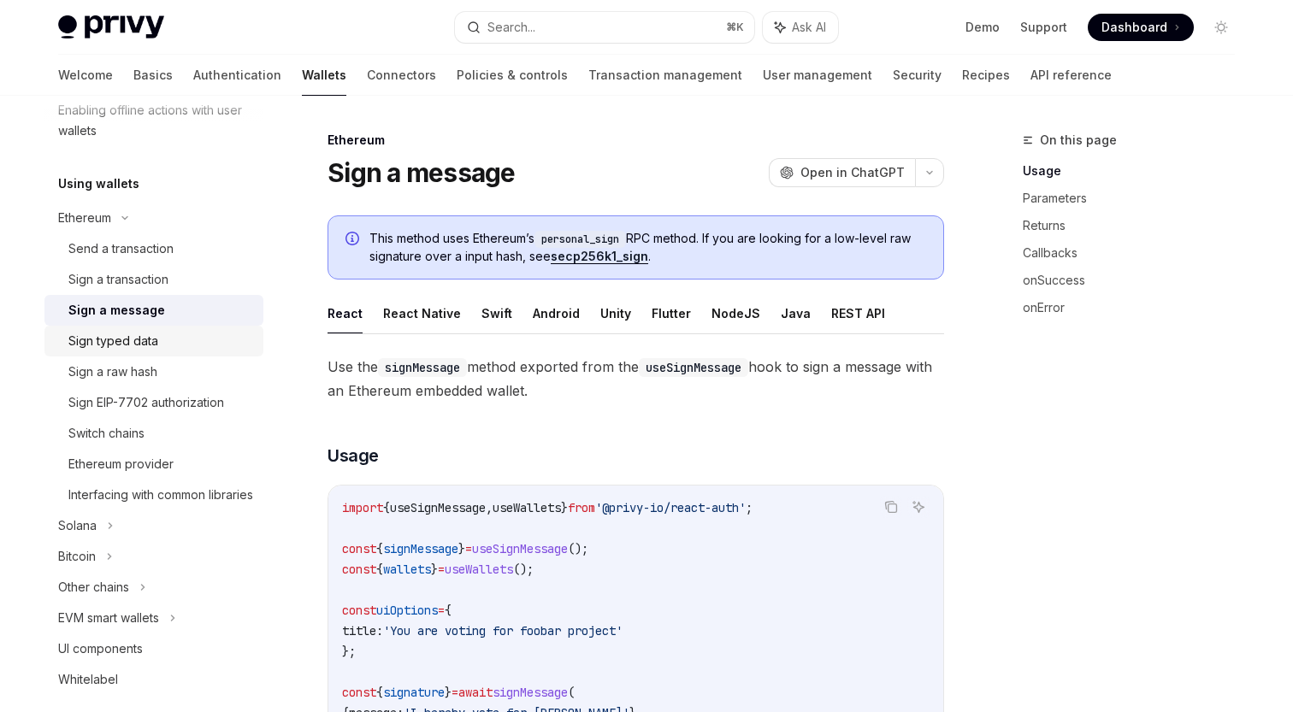
click at [157, 341] on div "Sign typed data" at bounding box center [113, 341] width 90 height 21
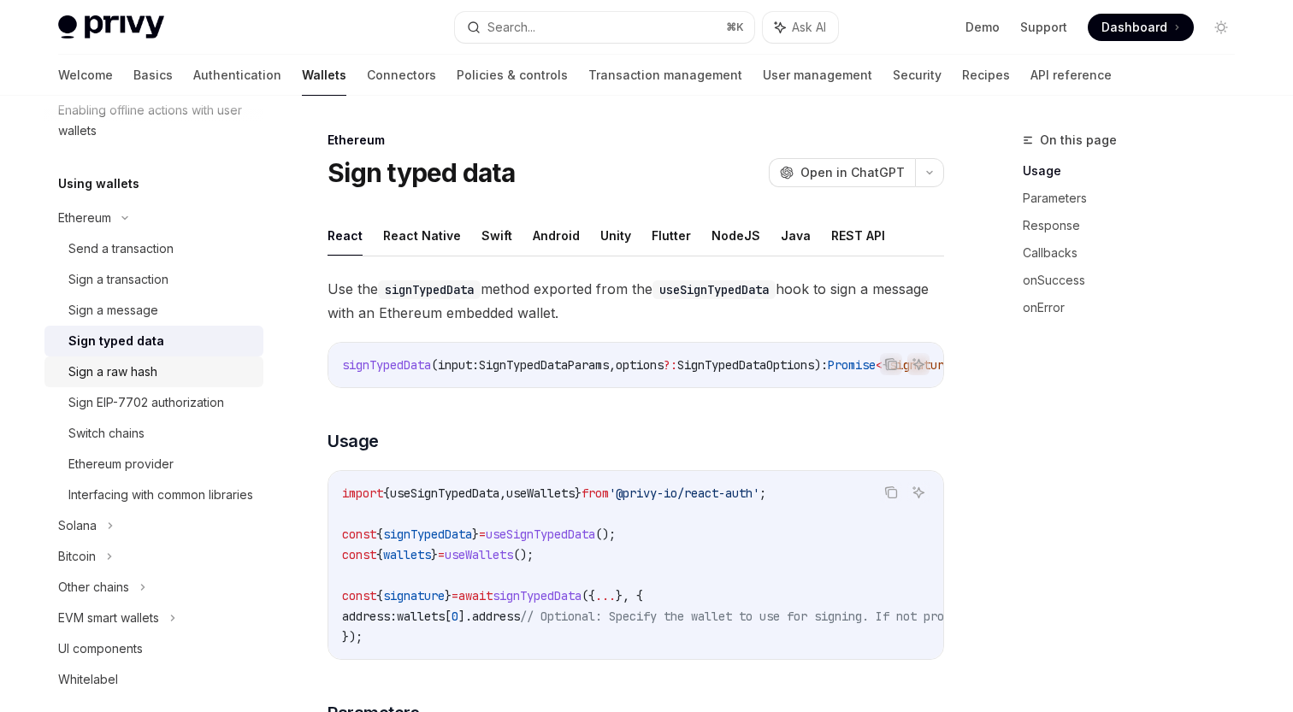
click at [150, 363] on div "Sign a raw hash" at bounding box center [112, 372] width 89 height 21
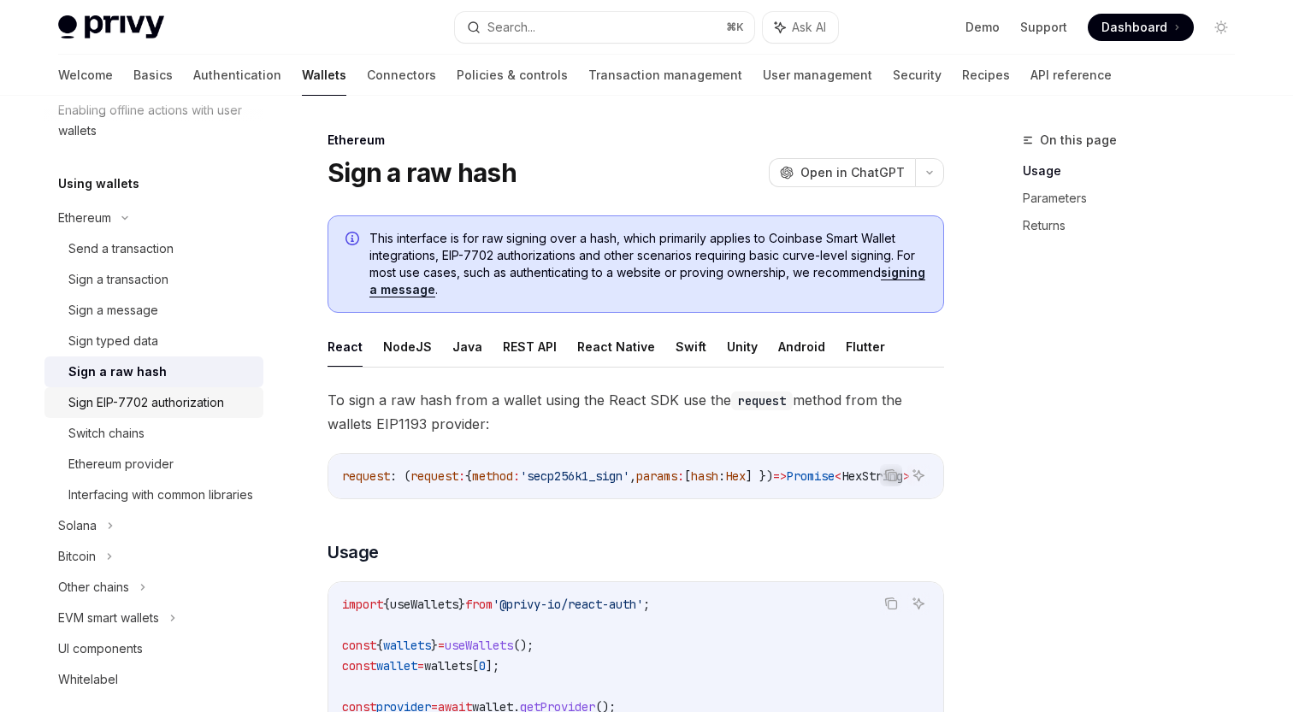
click at [150, 399] on div "Sign EIP-7702 authorization" at bounding box center [146, 402] width 156 height 21
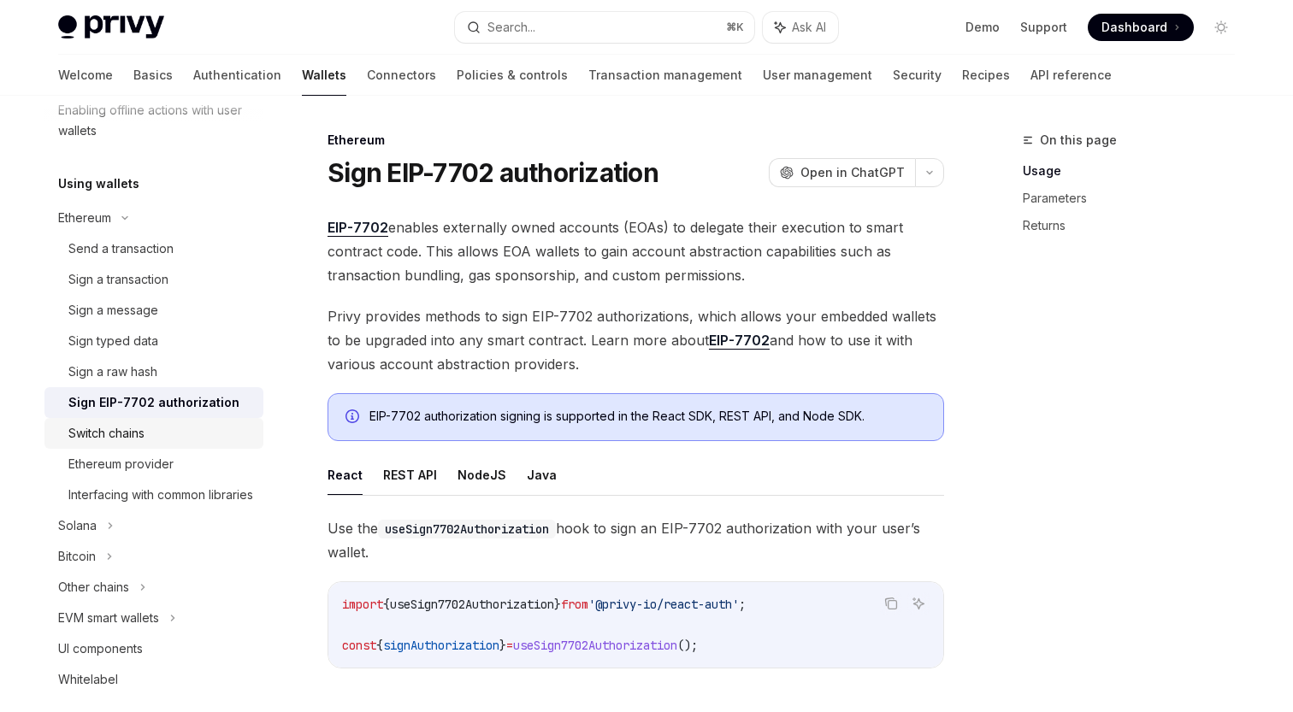
click at [129, 442] on div "Switch chains" at bounding box center [106, 433] width 76 height 21
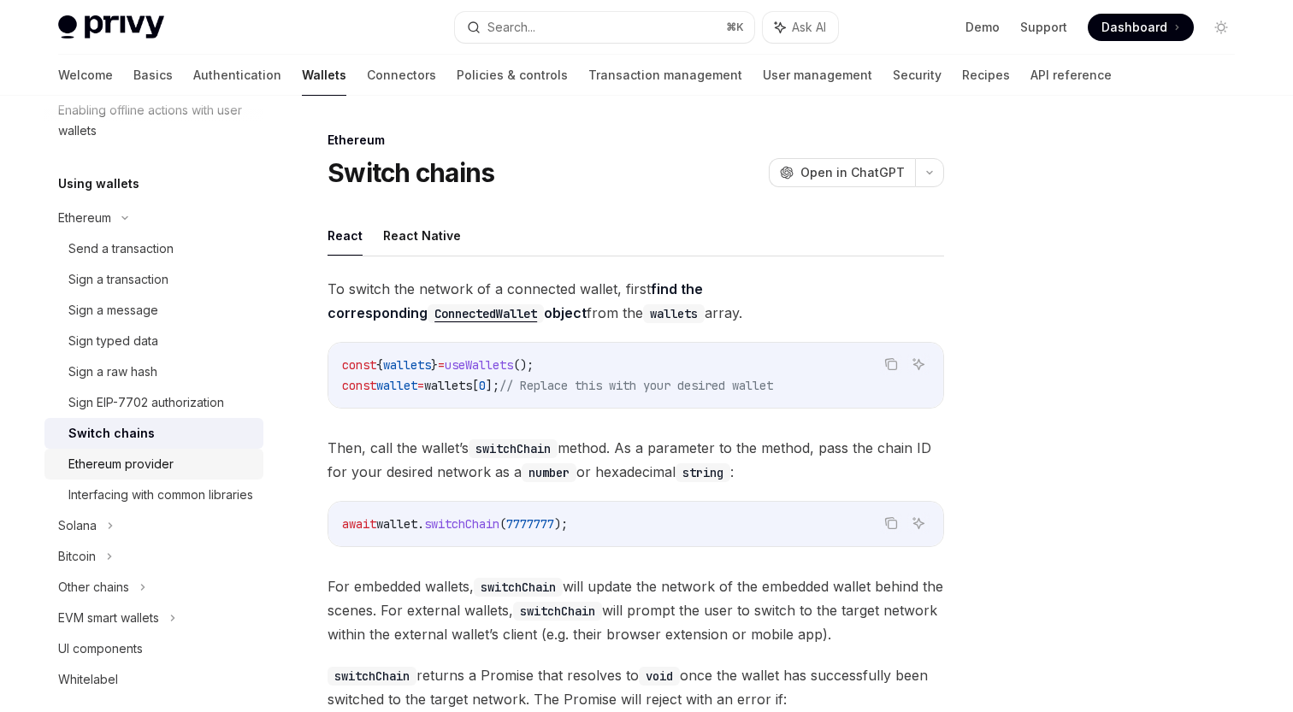
click at [133, 464] on div "Ethereum provider" at bounding box center [120, 464] width 105 height 21
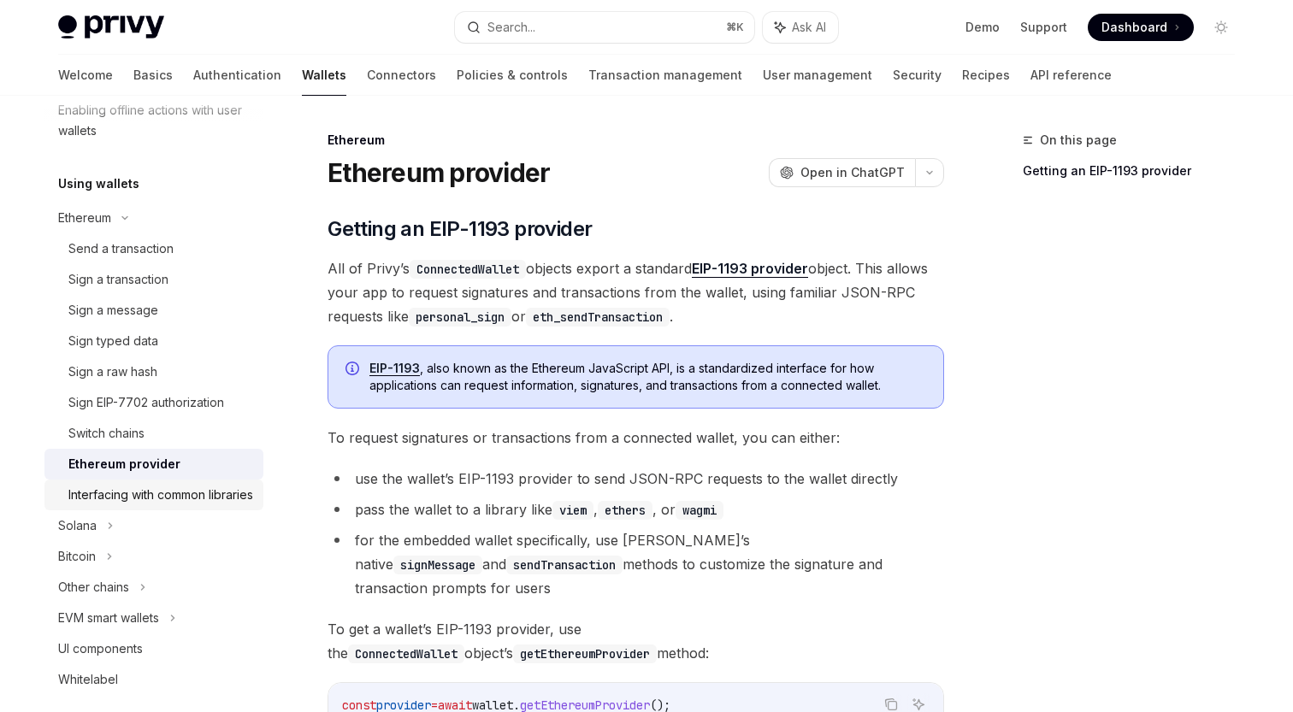
click at [139, 490] on div "Interfacing with common libraries" at bounding box center [160, 495] width 185 height 21
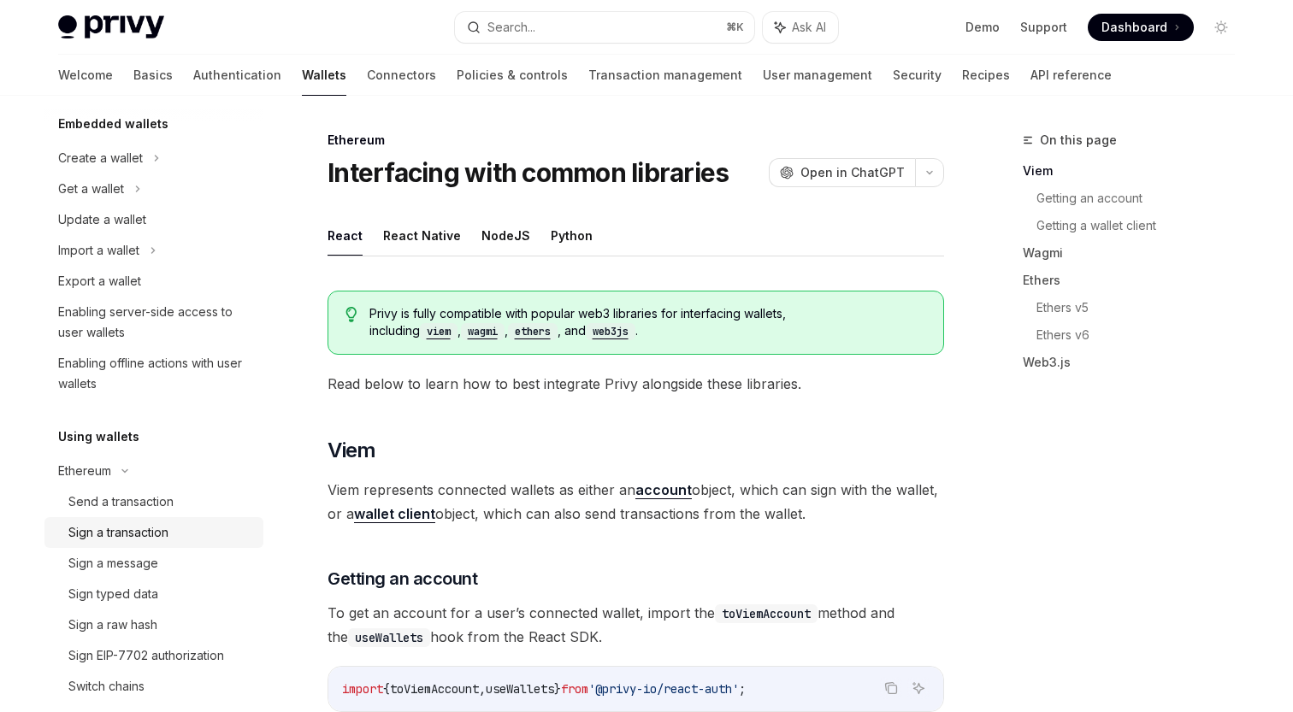
scroll to position [109, 0]
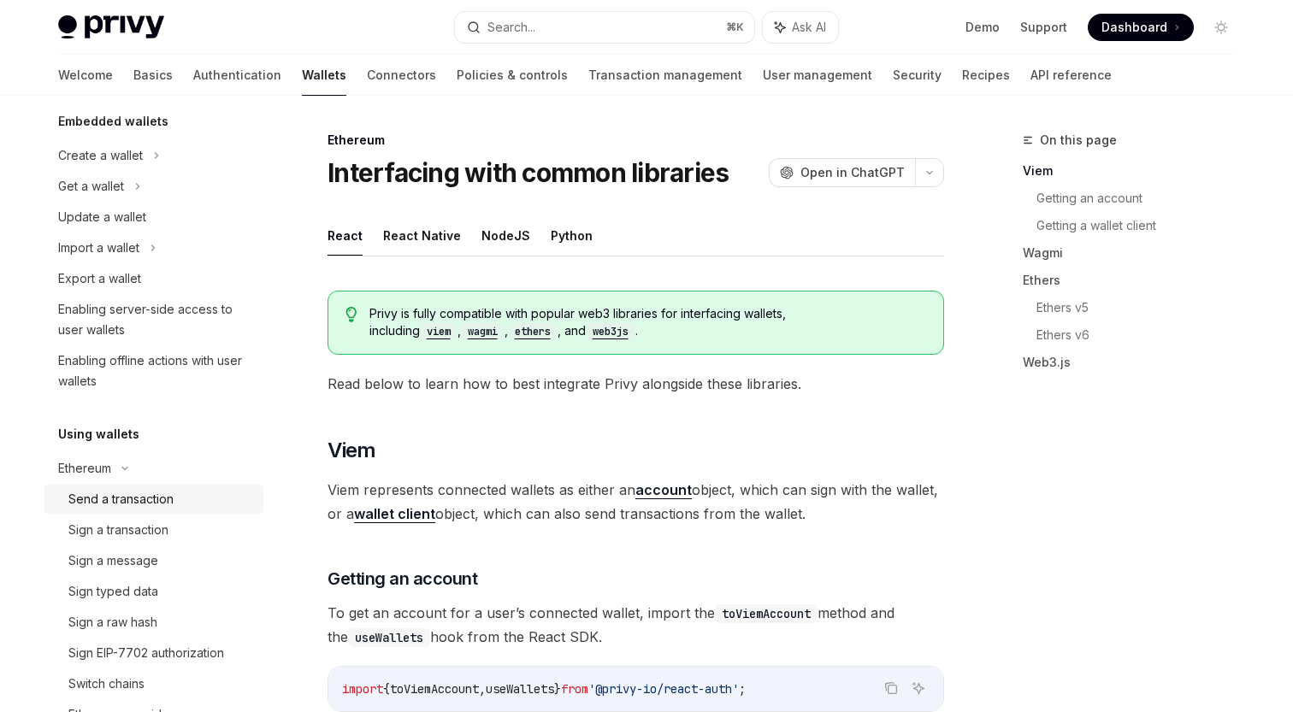
click at [131, 510] on div "Send a transaction" at bounding box center [120, 499] width 105 height 21
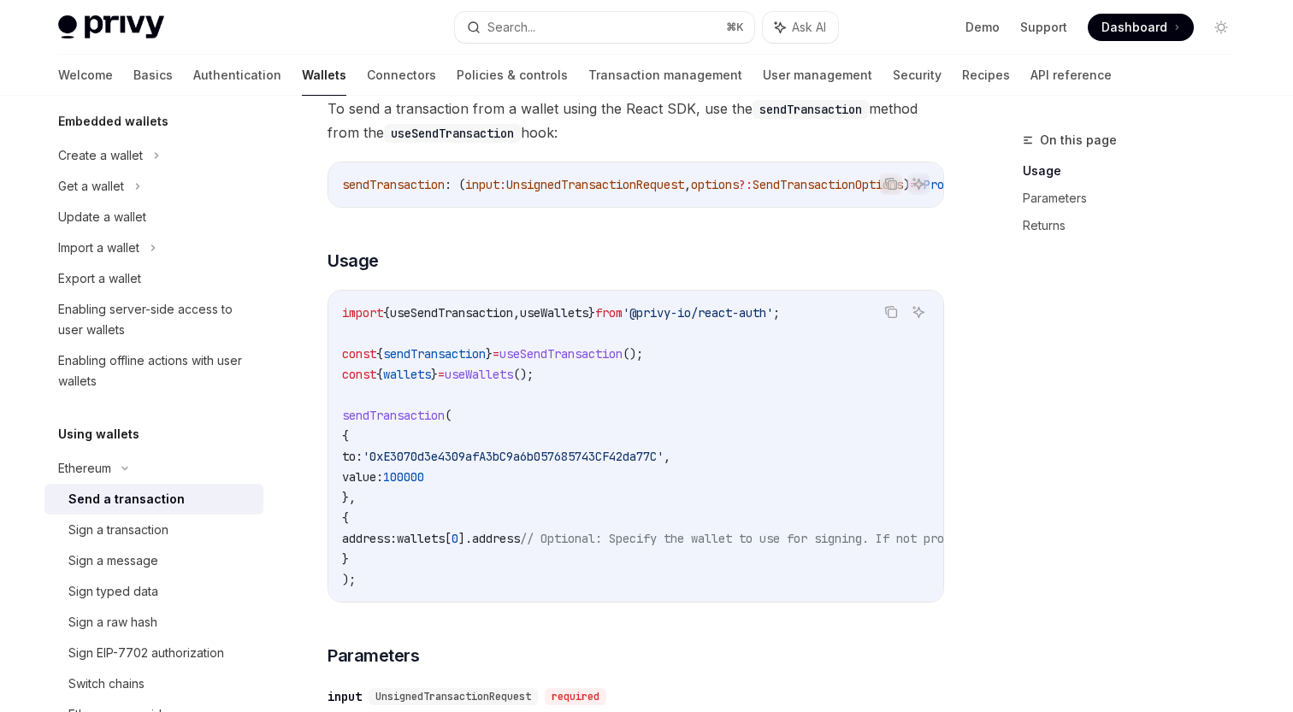
scroll to position [226, 0]
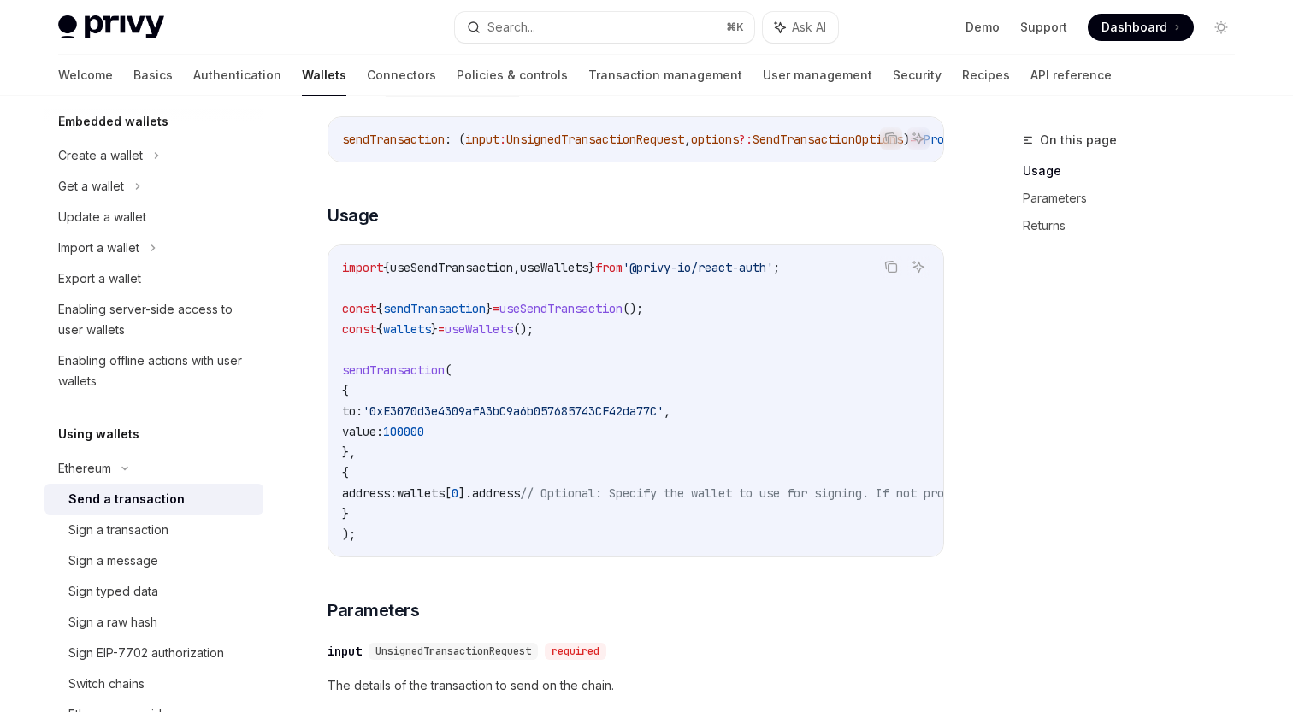
click at [551, 483] on code "import { useSendTransaction , useWallets } from '@privy-io/react-auth' ; const …" at bounding box center [790, 400] width 896 height 287
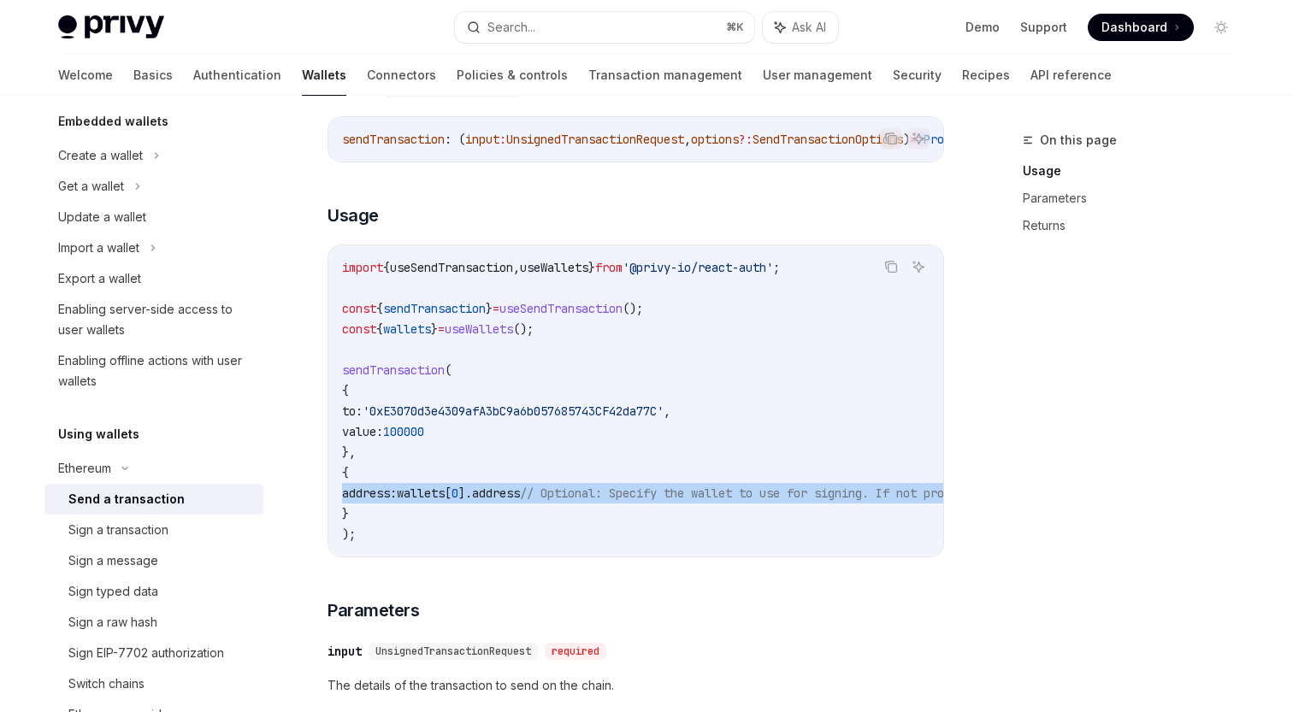
click at [546, 405] on span "'0xE3070d3e4309afA3bC9a6b057685743CF42da77C'" at bounding box center [513, 411] width 301 height 15
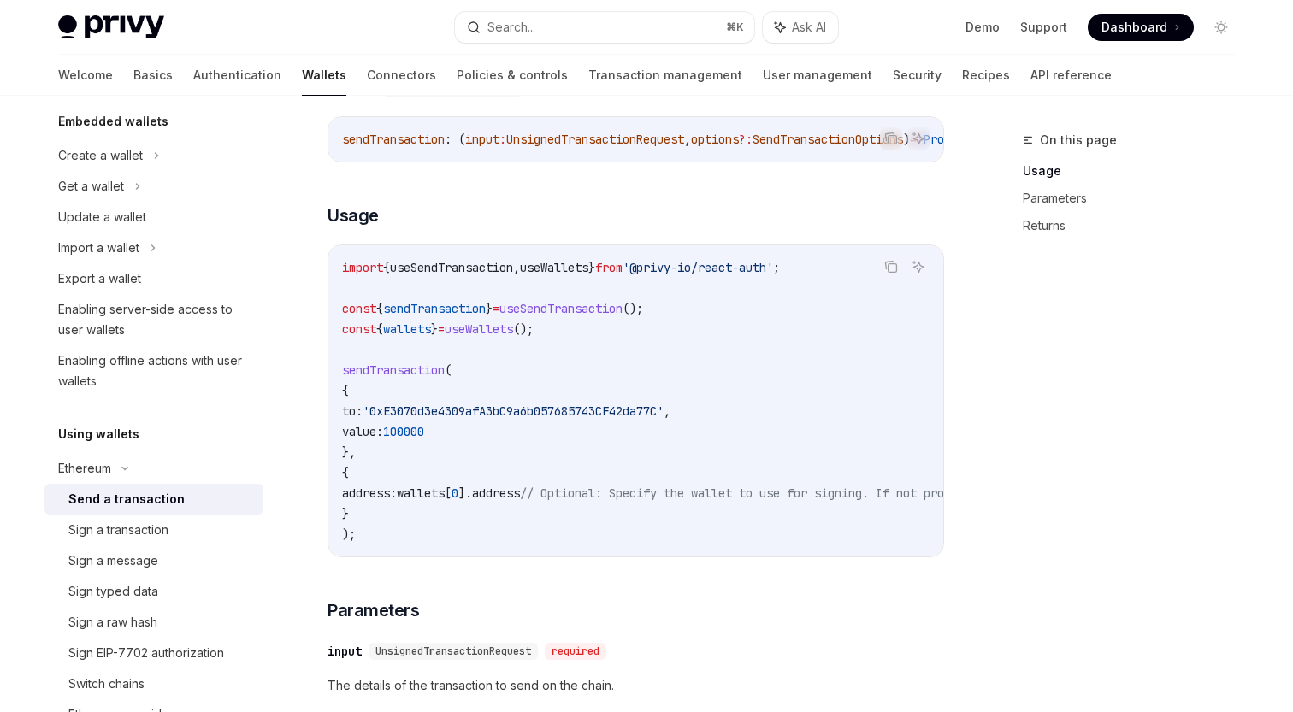
click at [546, 405] on span "'0xE3070d3e4309afA3bC9a6b057685743CF42da77C'" at bounding box center [513, 411] width 301 height 15
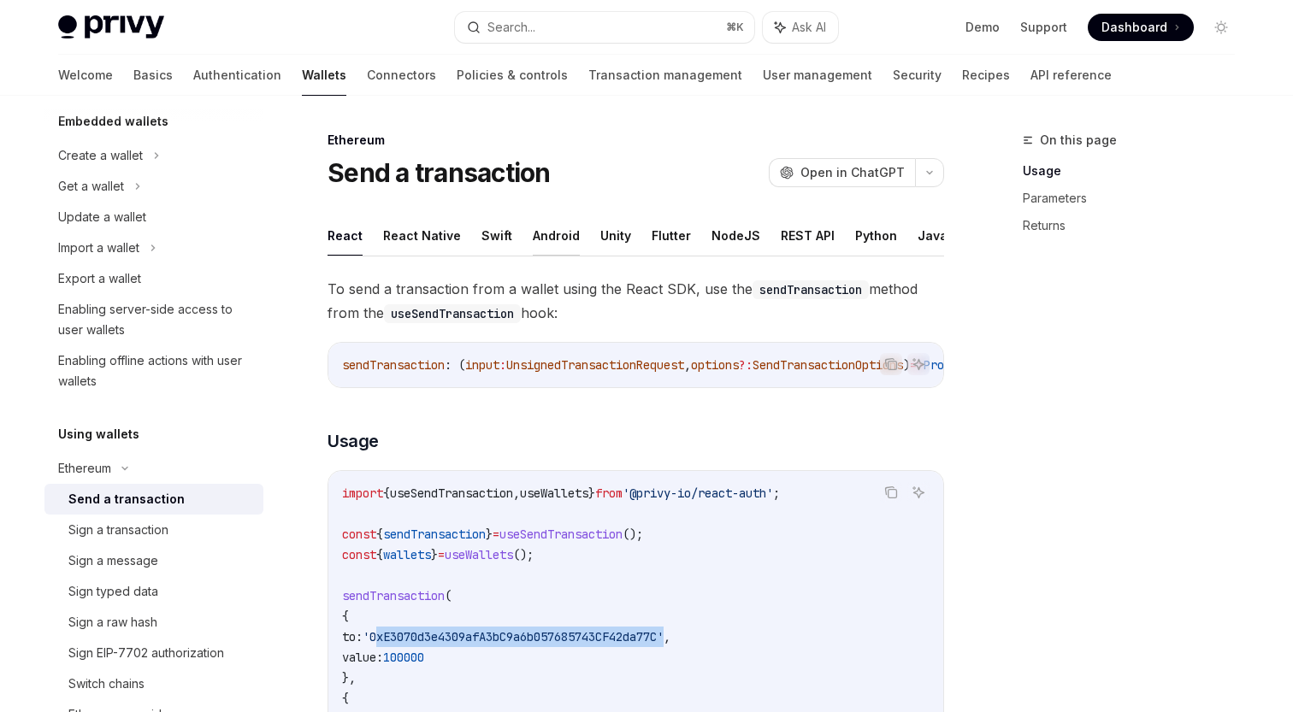
click at [539, 223] on button "Android" at bounding box center [556, 235] width 47 height 40
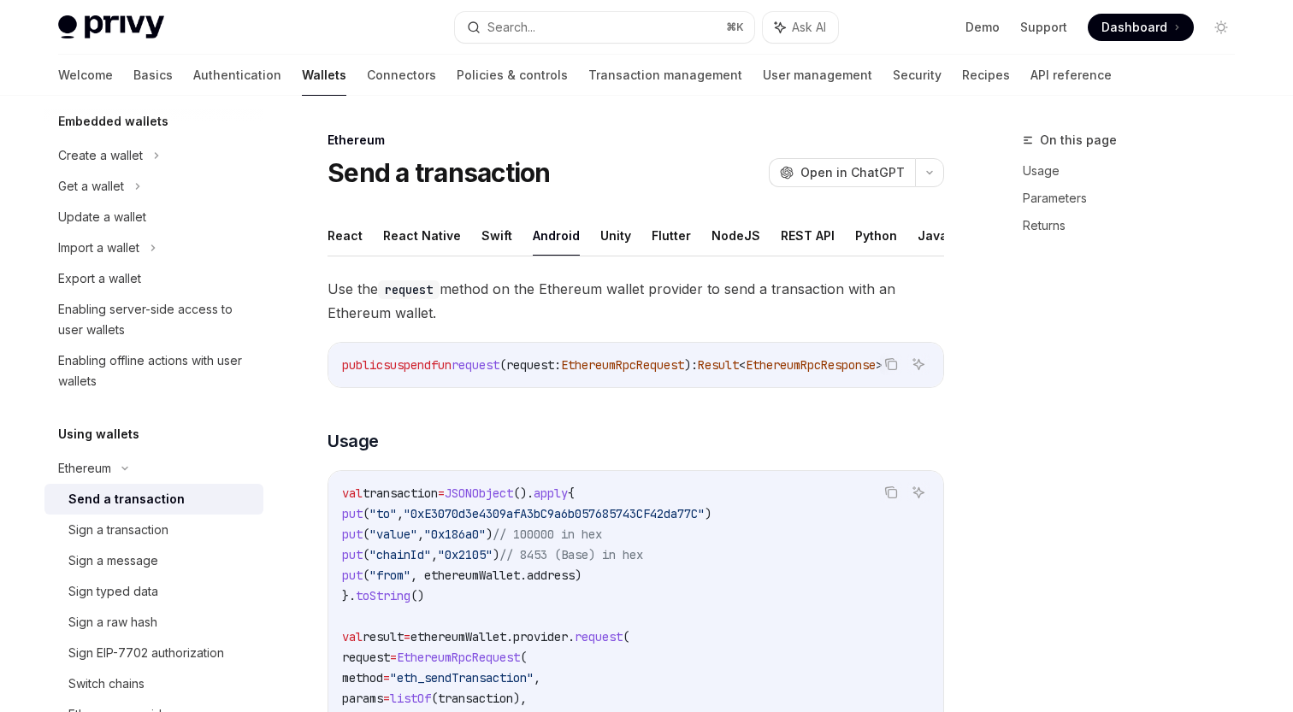
type textarea "*"
click at [829, 166] on span "Open in ChatGPT" at bounding box center [852, 172] width 104 height 17
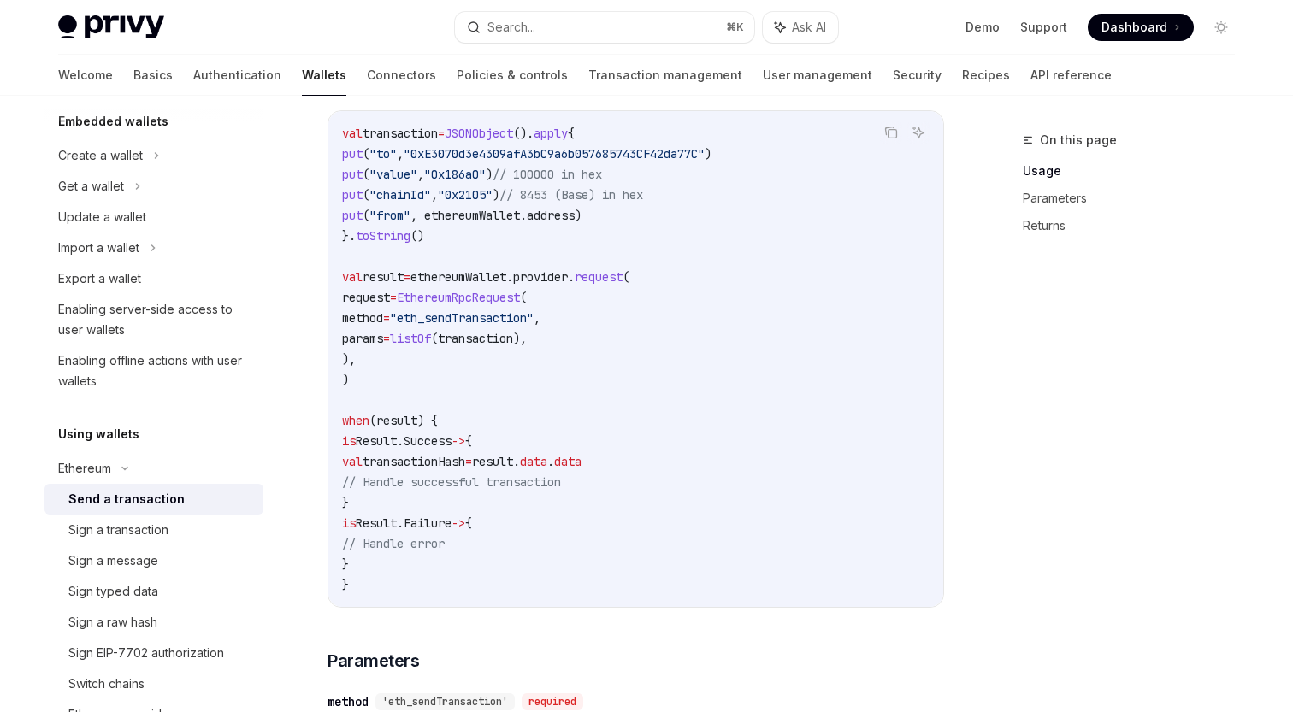
scroll to position [387, 0]
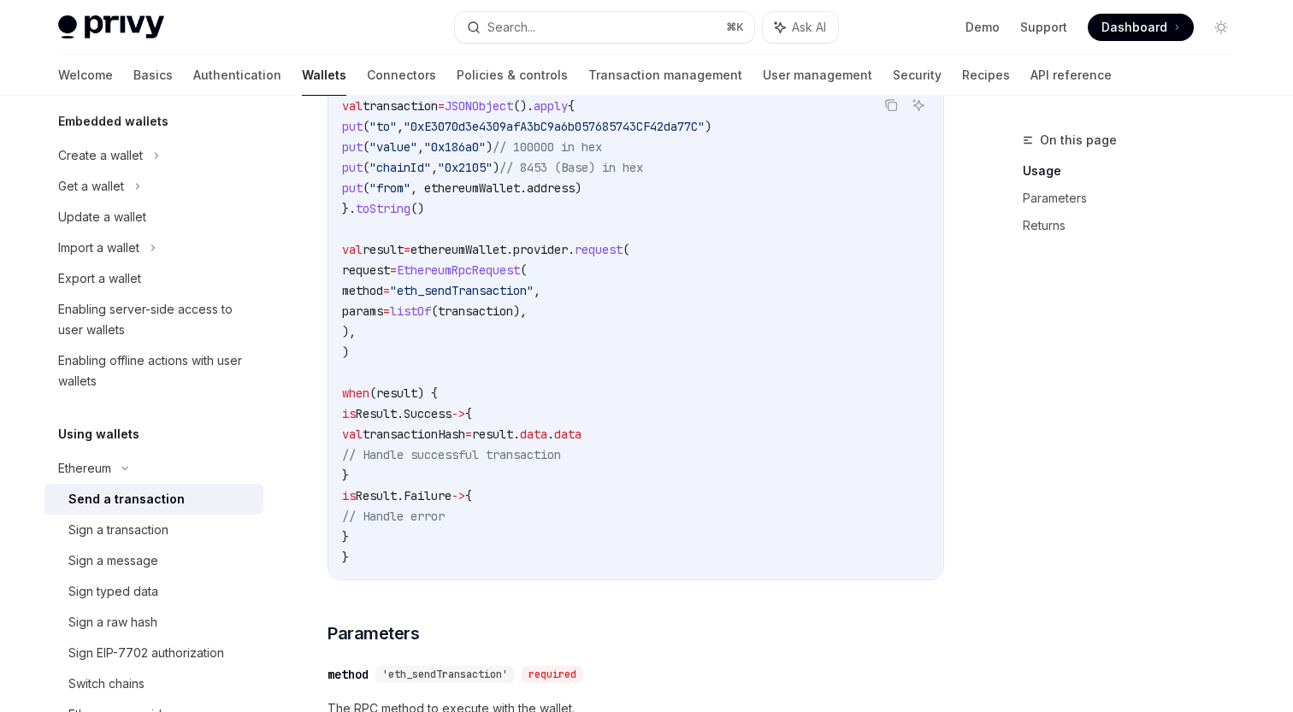
click at [581, 189] on span ", ethereumWallet.address)" at bounding box center [495, 187] width 171 height 15
click at [493, 189] on span ", ethereumWallet.address)" at bounding box center [495, 187] width 171 height 15
click at [605, 180] on code "val transaction = JSONObject (). apply { put ( "to" , "0xE3070d3e4309afA3bC9a6b…" at bounding box center [635, 332] width 587 height 472
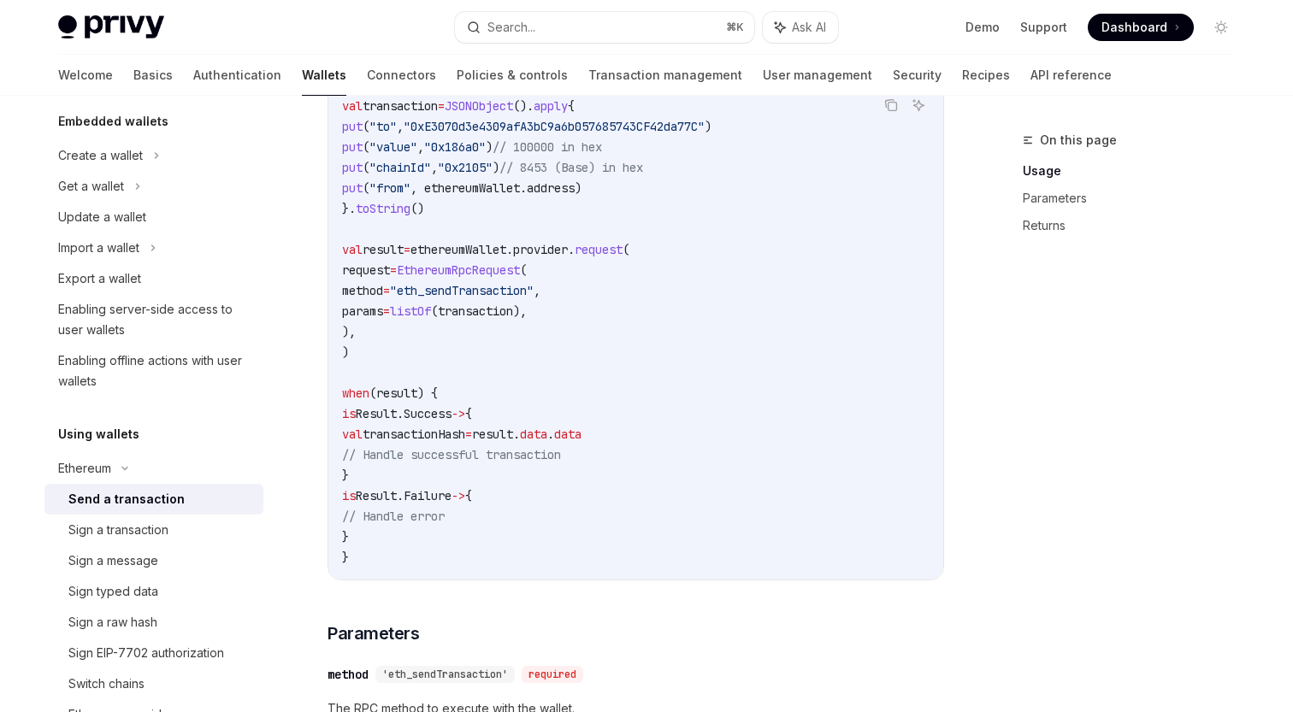
click at [605, 180] on code "val transaction = JSONObject (). apply { put ( "to" , "0xE3070d3e4309afA3bC9a6b…" at bounding box center [635, 332] width 587 height 472
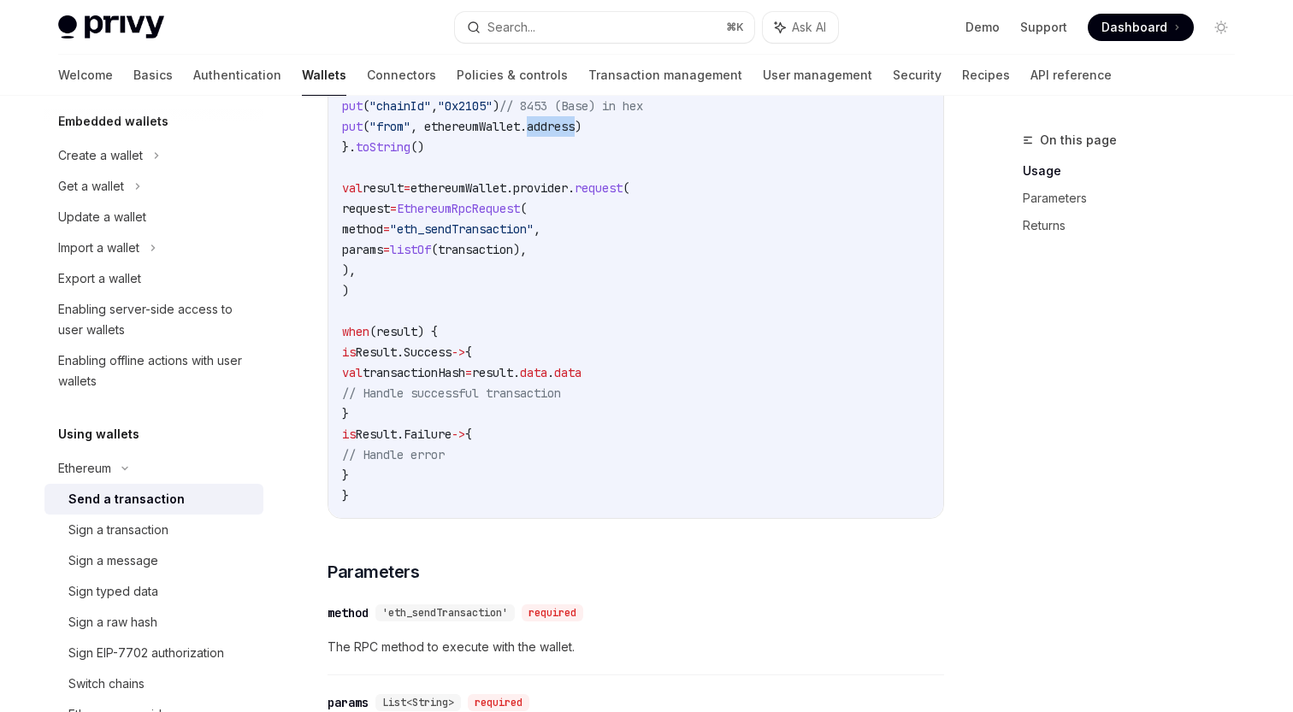
scroll to position [450, 0]
click at [581, 199] on code "val transaction = JSONObject (). apply { put ( "to" , "0xE3070d3e4309afA3bC9a6b…" at bounding box center [635, 269] width 587 height 472
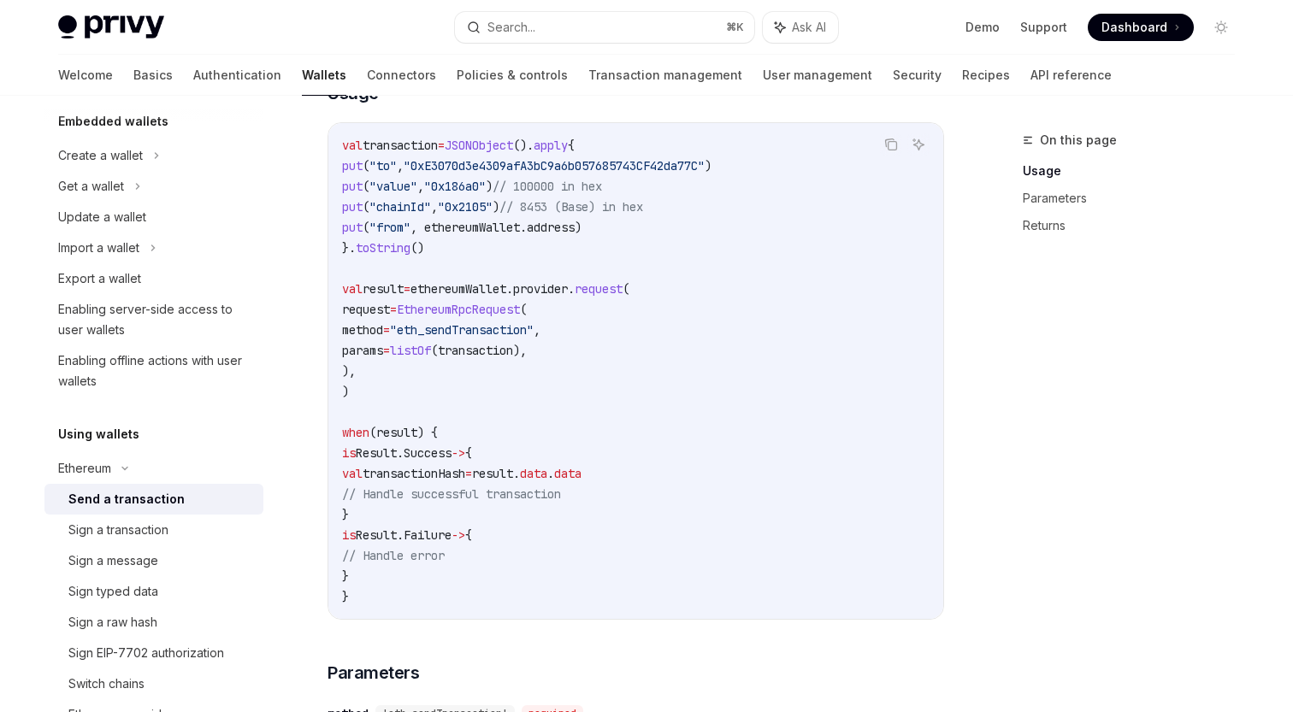
scroll to position [331, 0]
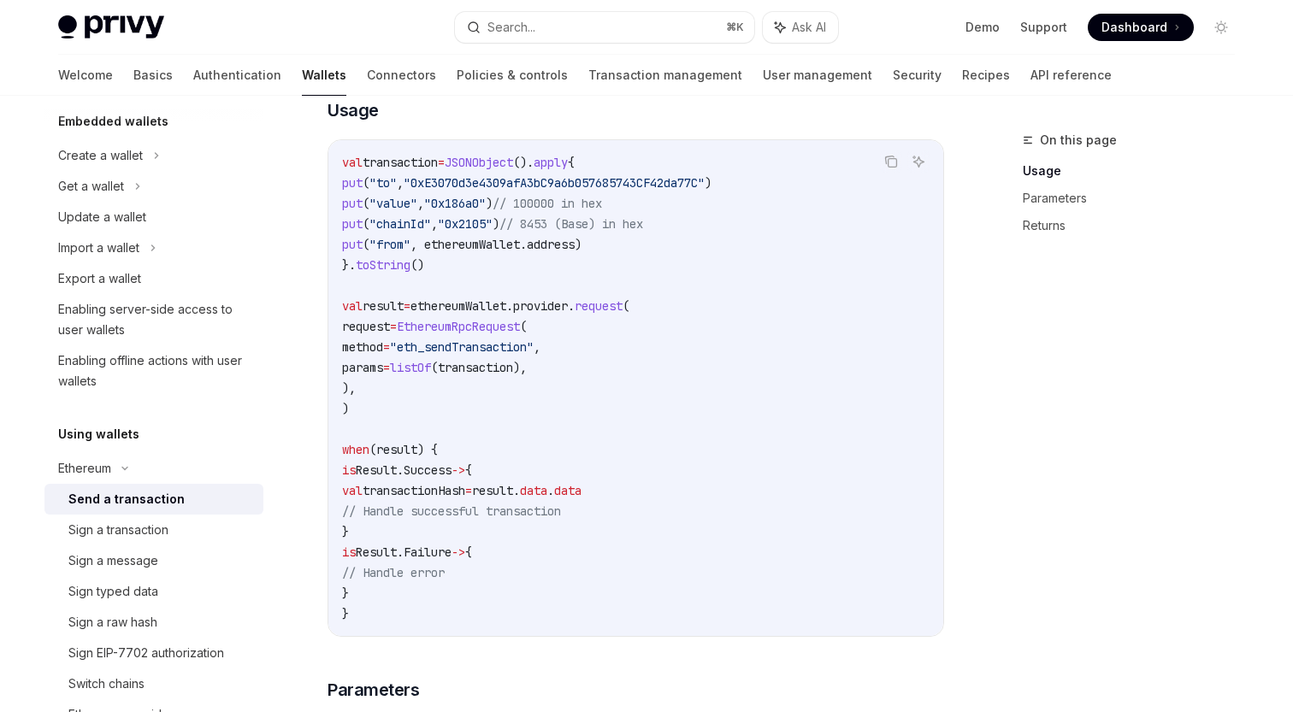
click at [581, 199] on span "// 100000 in hex" at bounding box center [547, 203] width 109 height 15
click at [438, 216] on span "," at bounding box center [434, 223] width 7 height 15
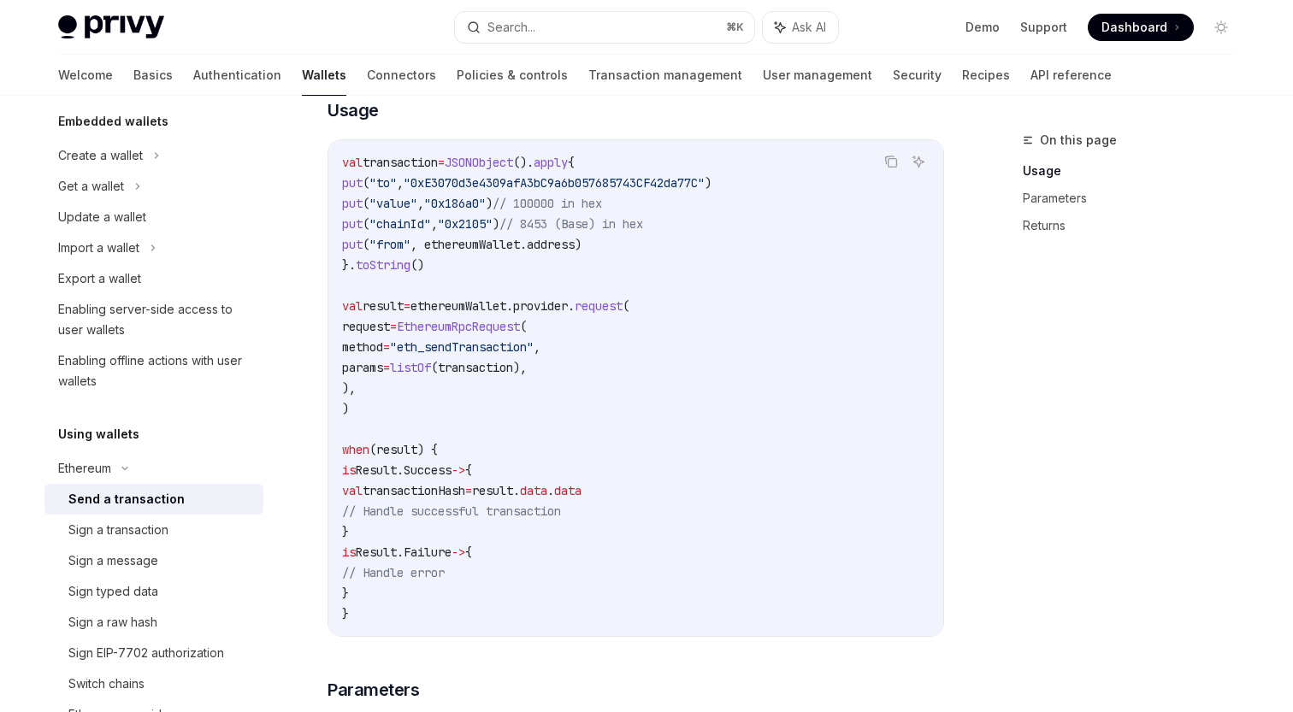
click at [622, 222] on span "// 8453 (Base) in hex" at bounding box center [571, 223] width 144 height 15
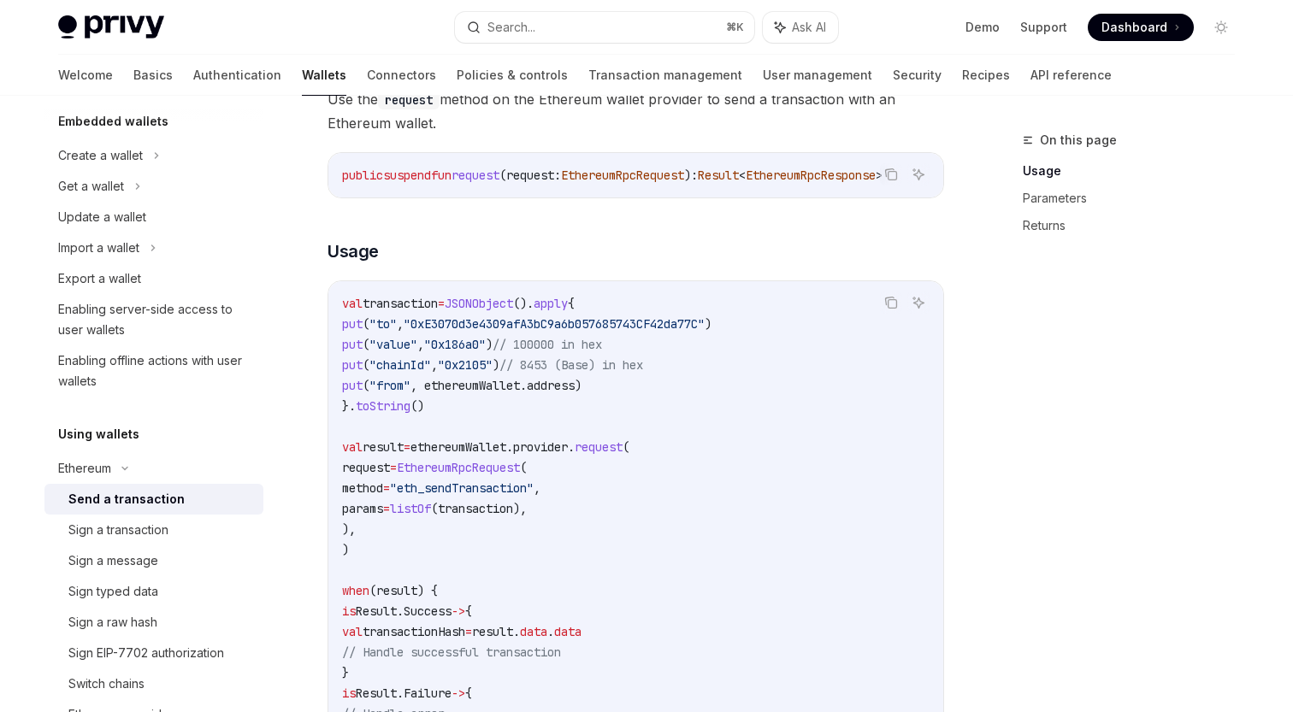
scroll to position [198, 0]
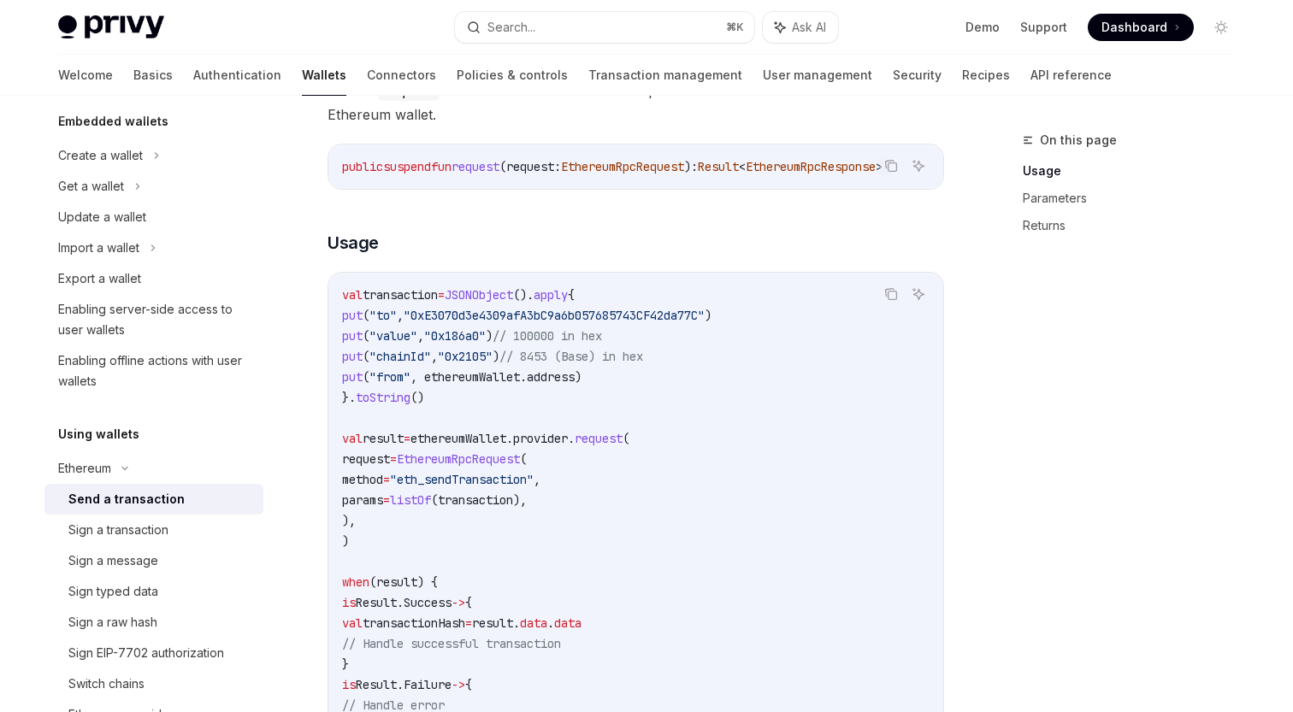
click at [653, 395] on code "val transaction = JSONObject (). apply { put ( "to" , "0xE3070d3e4309afA3bC9a6b…" at bounding box center [635, 521] width 587 height 472
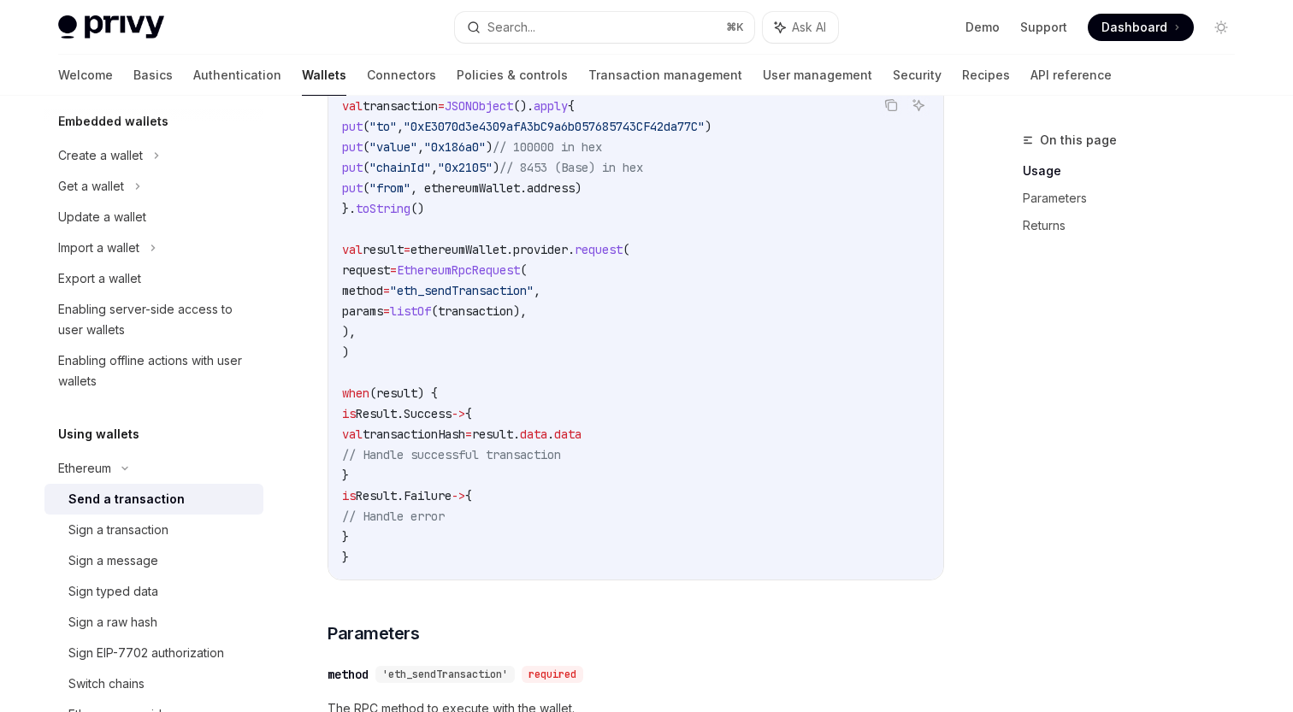
scroll to position [370, 0]
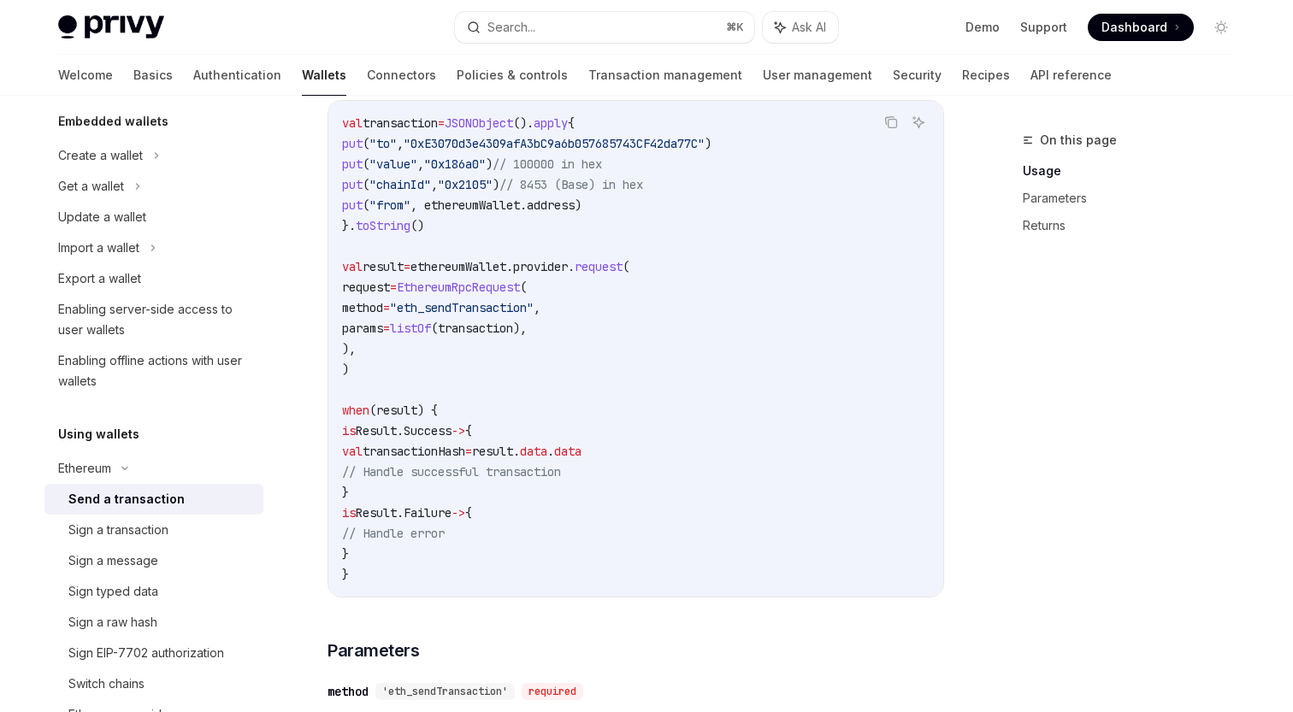
click at [527, 332] on span "(transaction)," at bounding box center [479, 328] width 96 height 15
click at [504, 373] on code "val transaction = JSONObject (). apply { put ( "to" , "0xE3070d3e4309afA3bC9a6b…" at bounding box center [635, 349] width 587 height 472
